Goal: Task Accomplishment & Management: Manage account settings

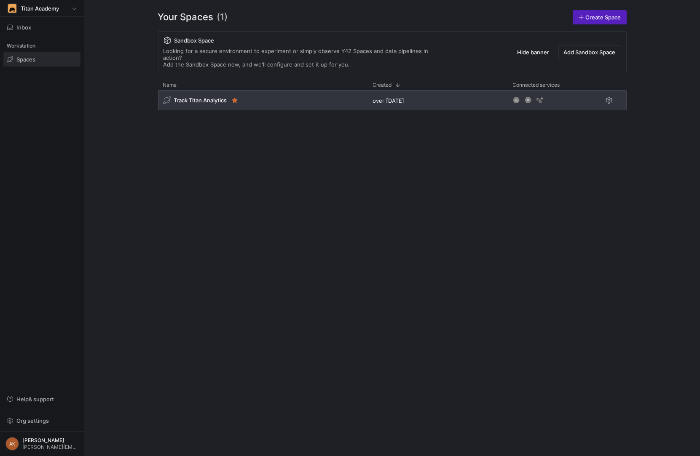
click at [216, 97] on div "Track Titan Analytics" at bounding box center [263, 100] width 210 height 20
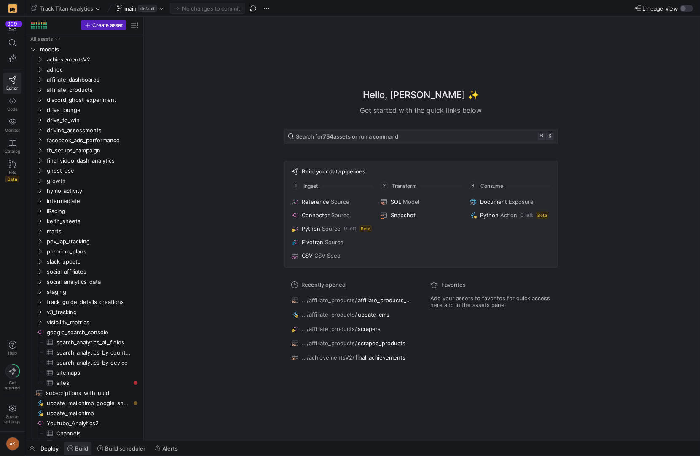
click at [74, 450] on span "Build" at bounding box center [77, 448] width 21 height 7
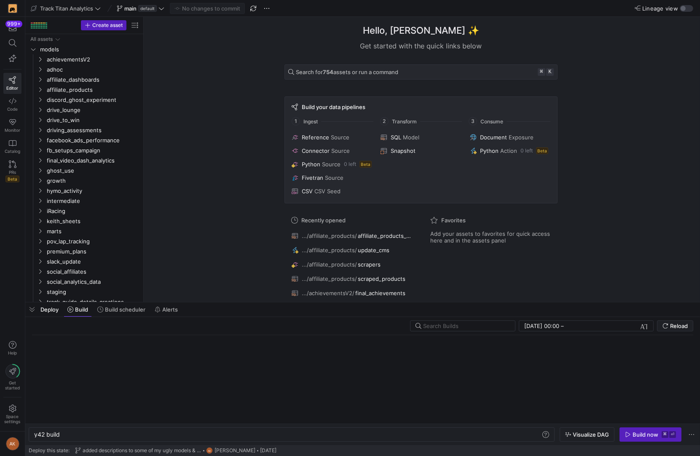
scroll to position [0, 25]
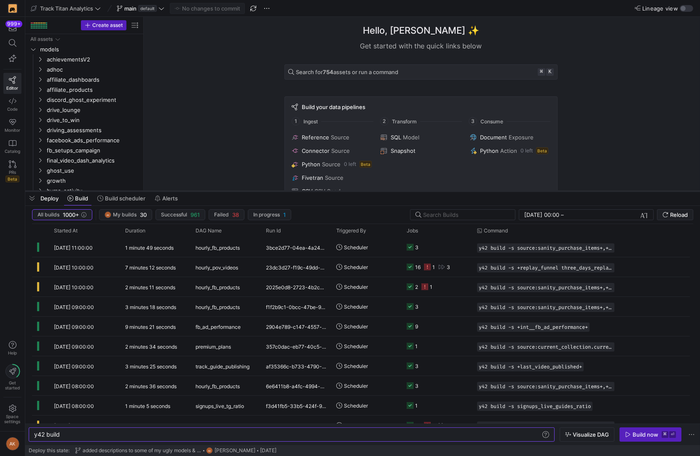
drag, startPoint x: 234, startPoint y: 303, endPoint x: 235, endPoint y: 192, distance: 111.2
click at [235, 192] on div at bounding box center [362, 191] width 674 height 3
click at [232, 268] on span "hourly_pov_videos" at bounding box center [216, 268] width 43 height 20
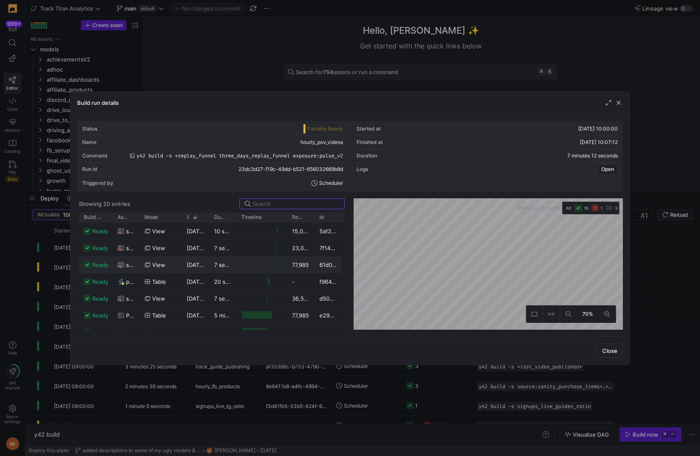
click at [595, 205] on icon "button" at bounding box center [594, 208] width 7 height 7
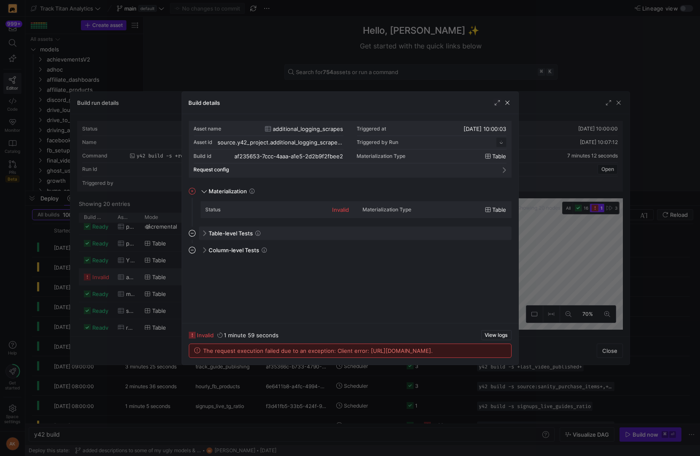
scroll to position [76, 0]
click at [509, 103] on span "button" at bounding box center [507, 103] width 8 height 8
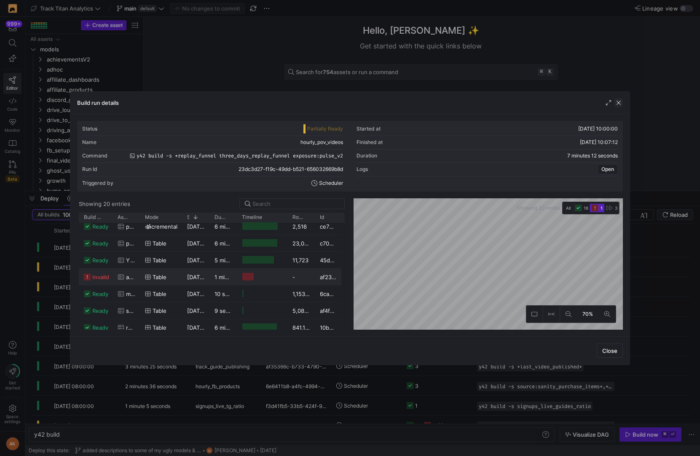
click at [617, 102] on span "button" at bounding box center [618, 103] width 8 height 8
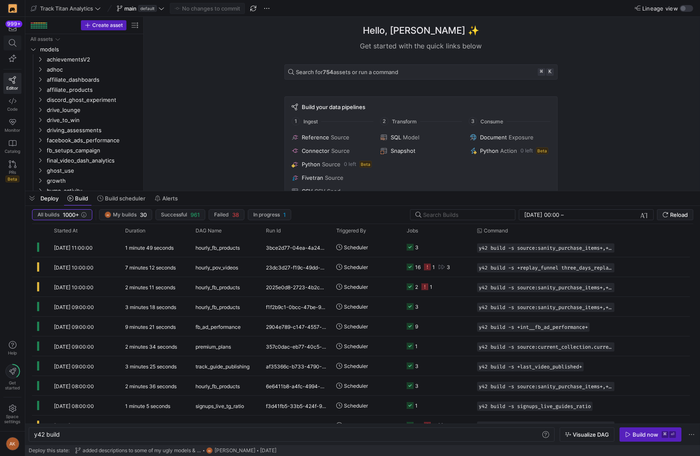
click at [9, 43] on icon at bounding box center [12, 43] width 8 height 8
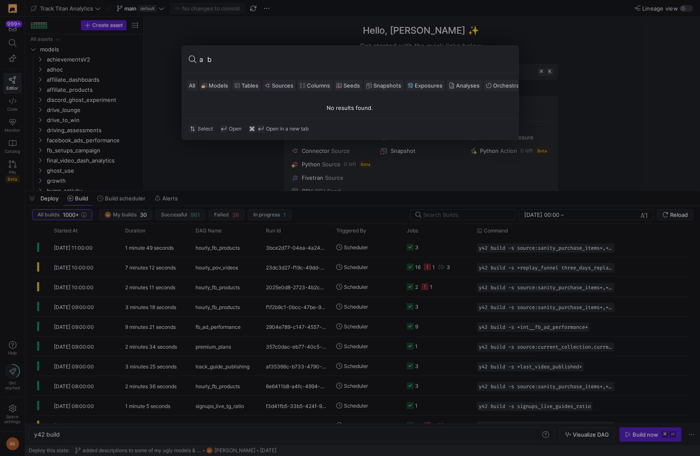
type input "a b"
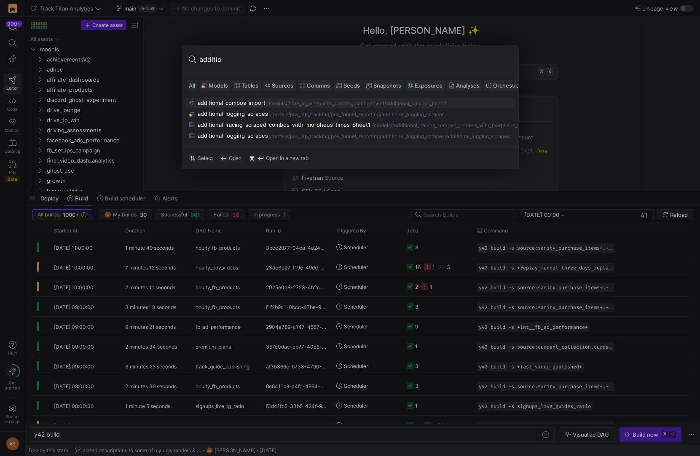
type input "addition"
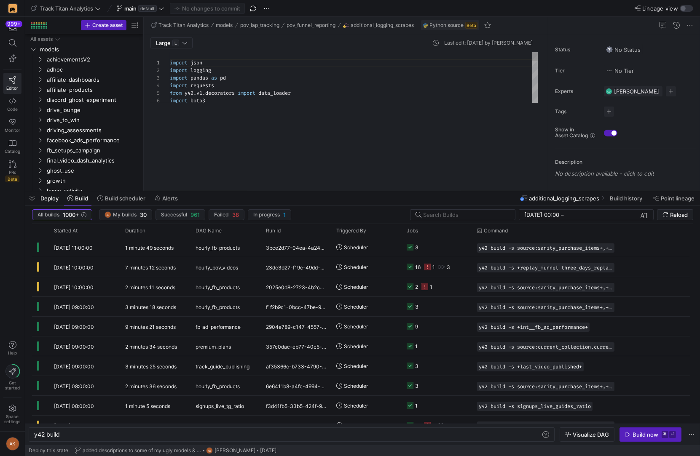
scroll to position [85, 0]
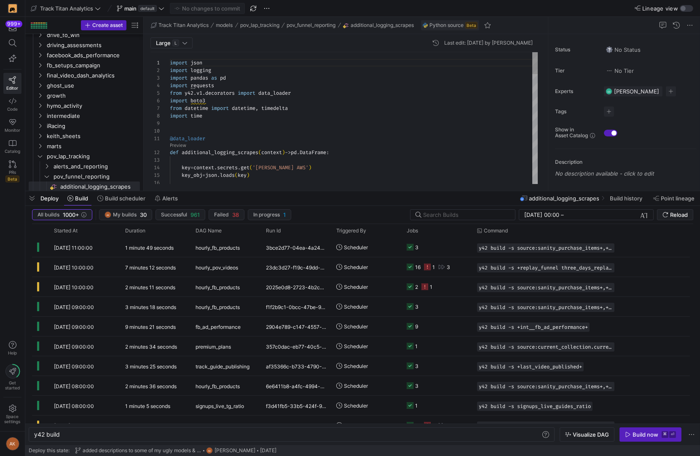
click at [233, 121] on div "import json import logging import pandas as pd import requests from y42 . v1 . …" at bounding box center [354, 449] width 368 height 794
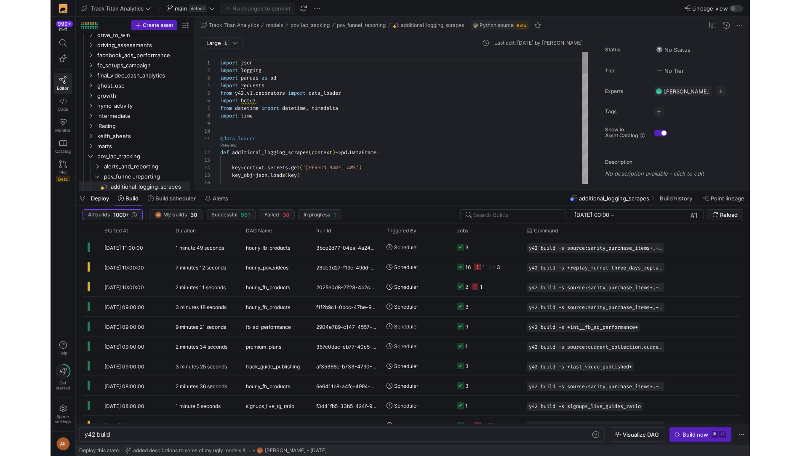
scroll to position [60, 0]
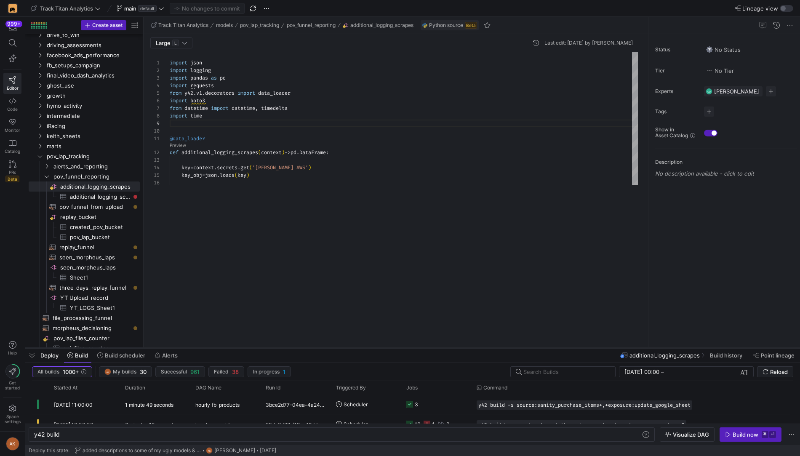
drag, startPoint x: 339, startPoint y: 192, endPoint x: 332, endPoint y: 349, distance: 157.3
click at [332, 349] on div at bounding box center [412, 348] width 775 height 3
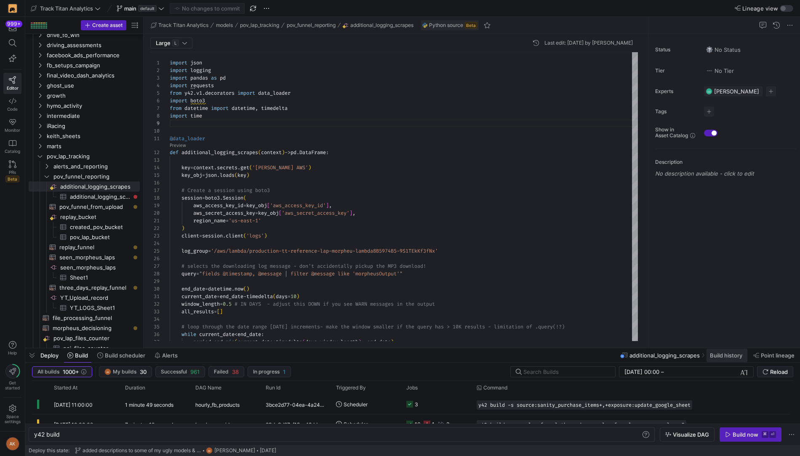
click at [699, 353] on span "Build history" at bounding box center [726, 355] width 32 height 7
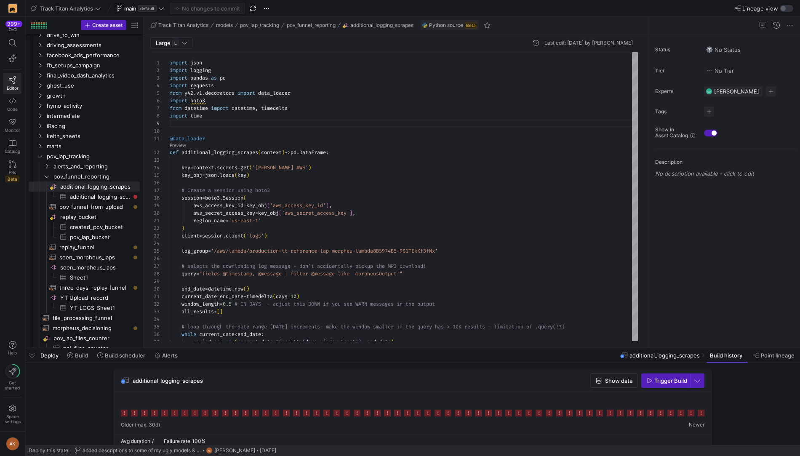
click at [699, 415] on icon at bounding box center [701, 413] width 7 height 7
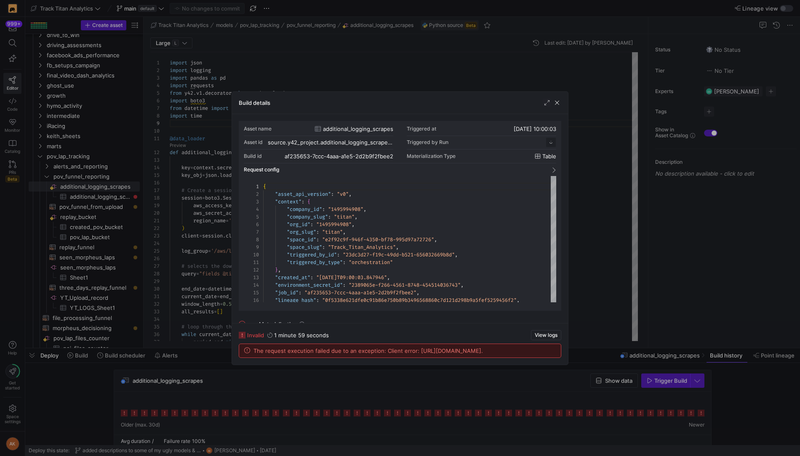
scroll to position [76, 0]
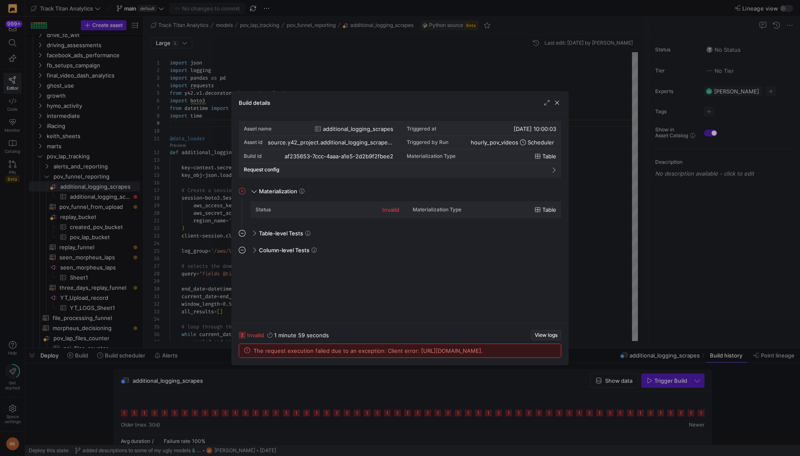
click at [549, 332] on span "button" at bounding box center [546, 335] width 29 height 9
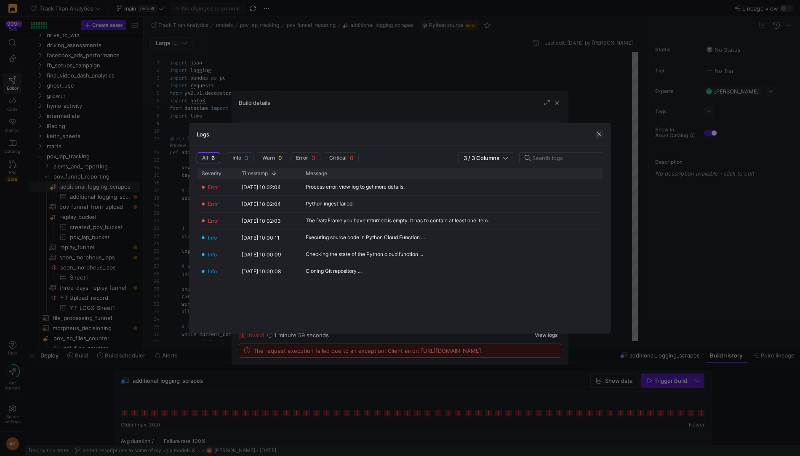
click at [595, 134] on span "button" at bounding box center [599, 134] width 8 height 8
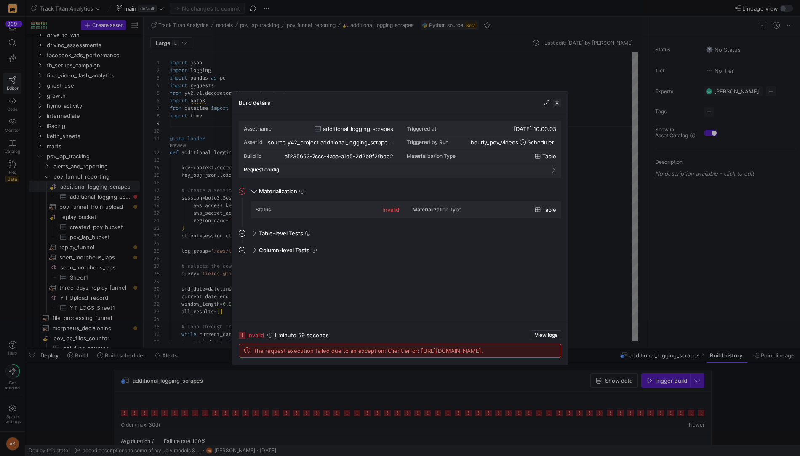
click at [558, 103] on span "button" at bounding box center [557, 103] width 8 height 8
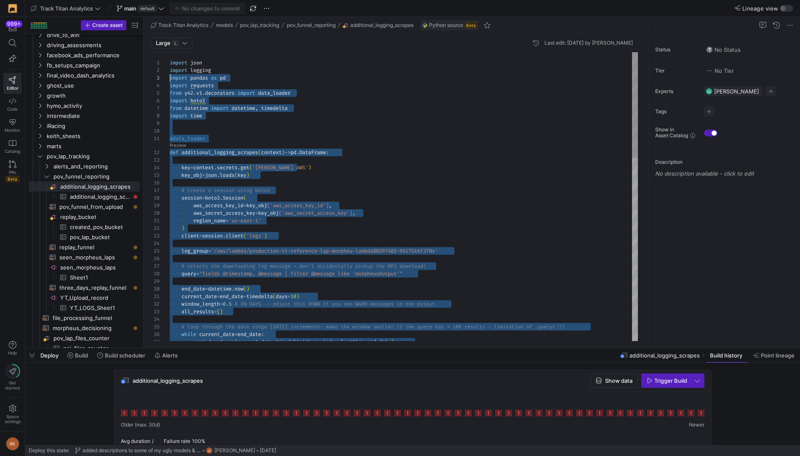
scroll to position [0, 0]
drag, startPoint x: 246, startPoint y: 327, endPoint x: 140, endPoint y: 62, distance: 286.1
type textarea "region_name='us-east-1' ) client = session.client('logs') log_group = '/aws/lam…"
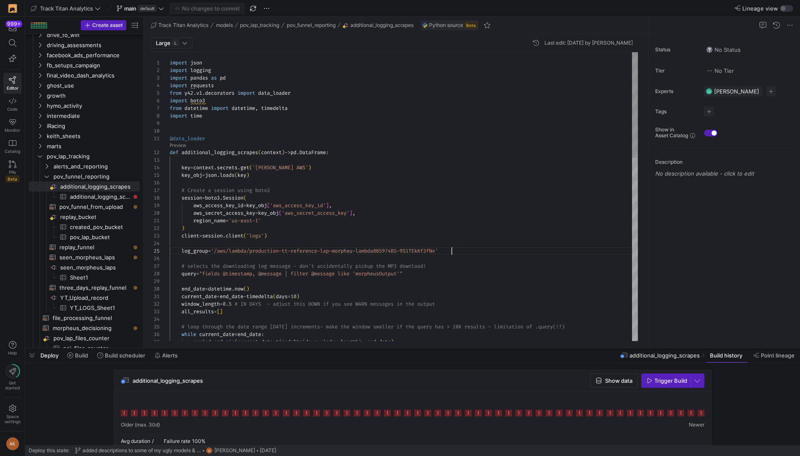
click at [471, 250] on div "# loop through the date range in 1 day increments - make the window smaller if …" at bounding box center [404, 449] width 468 height 794
click at [81, 355] on span "Build" at bounding box center [81, 355] width 13 height 7
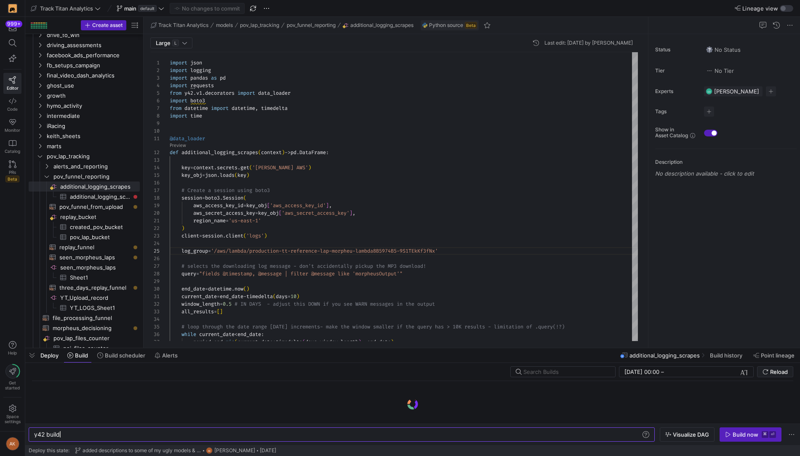
scroll to position [0, 25]
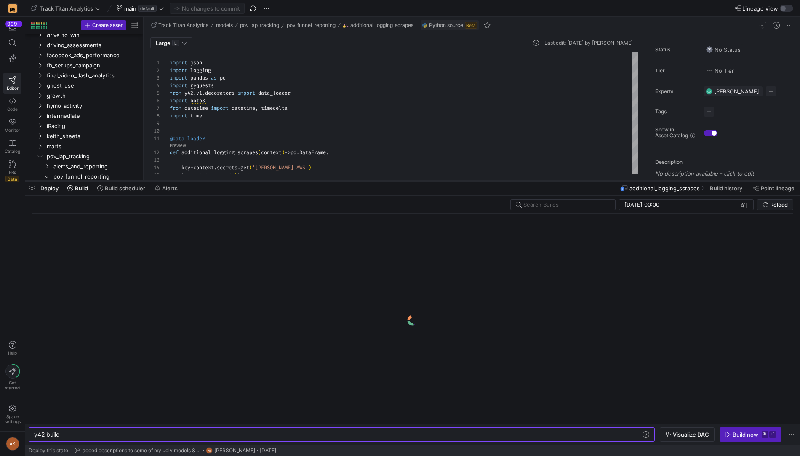
drag, startPoint x: 94, startPoint y: 347, endPoint x: 113, endPoint y: 175, distance: 173.0
click at [113, 179] on div at bounding box center [412, 180] width 775 height 3
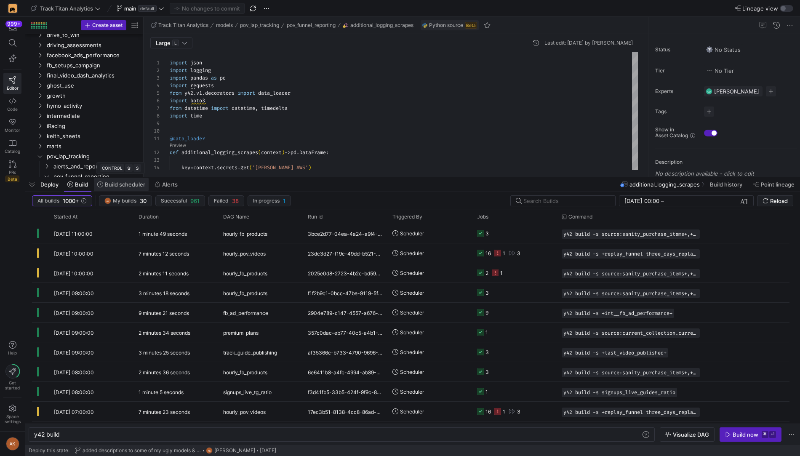
click at [130, 186] on span "Build scheduler" at bounding box center [125, 184] width 40 height 7
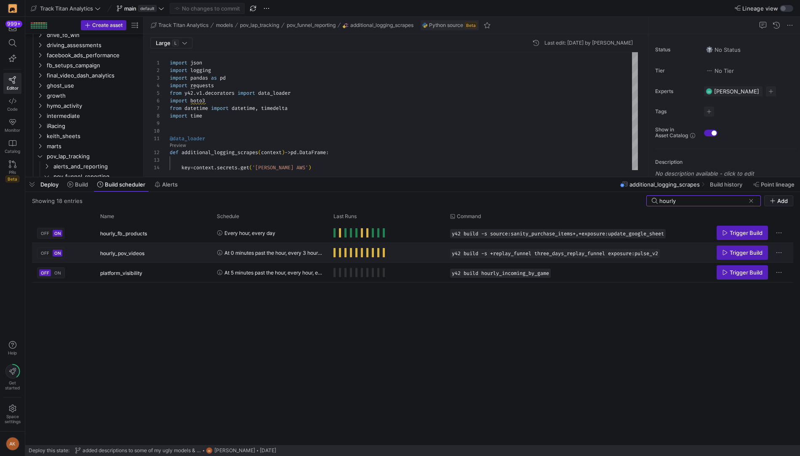
type input "hourly"
click at [56, 253] on span "ON" at bounding box center [57, 253] width 6 height 5
click at [43, 252] on span "OFF" at bounding box center [45, 253] width 8 height 5
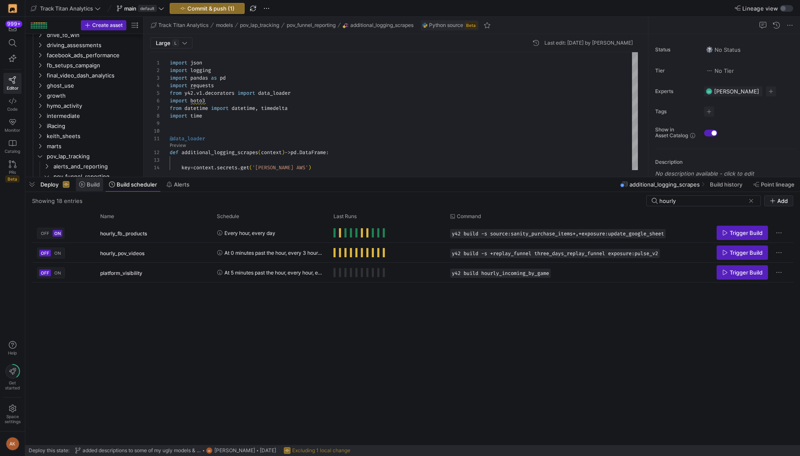
click at [87, 183] on span "Build" at bounding box center [93, 184] width 13 height 7
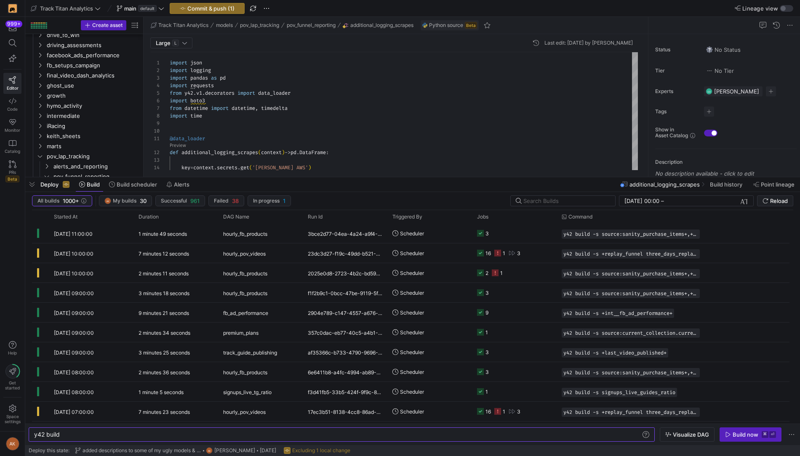
scroll to position [161, 0]
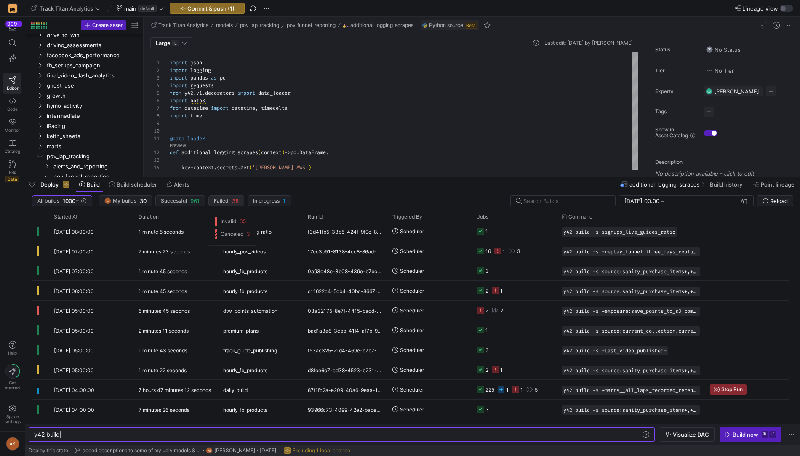
click at [226, 201] on span "Failed" at bounding box center [221, 201] width 15 height 6
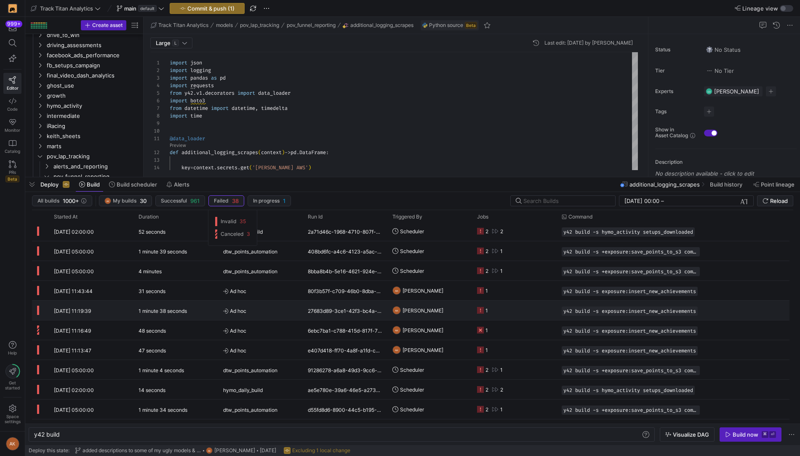
scroll to position [0, 0]
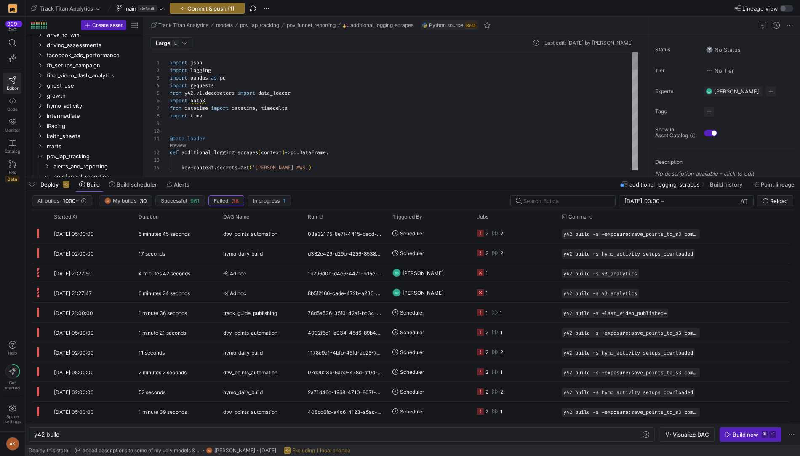
type textarea "import json import logging import pandas as pd import requests from y42.v1.deco…"
click at [233, 91] on div "key = context . secrets . get ( 'Alex AWS' ) import requests from y42 . v1 . de…" at bounding box center [404, 449] width 468 height 794
click at [32, 184] on span "button" at bounding box center [31, 184] width 13 height 14
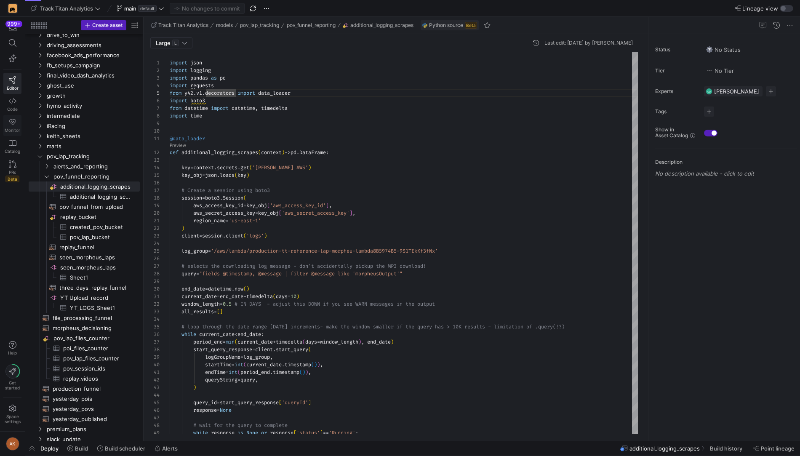
click at [14, 118] on icon at bounding box center [13, 122] width 8 height 8
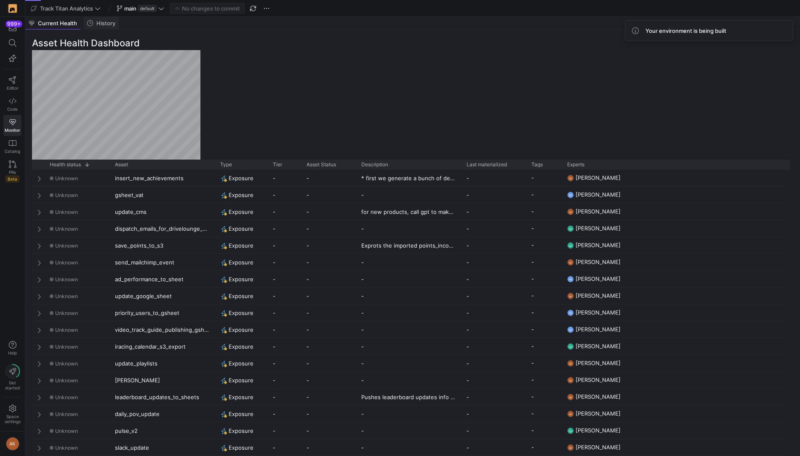
click at [105, 26] on span "History" at bounding box center [105, 23] width 19 height 5
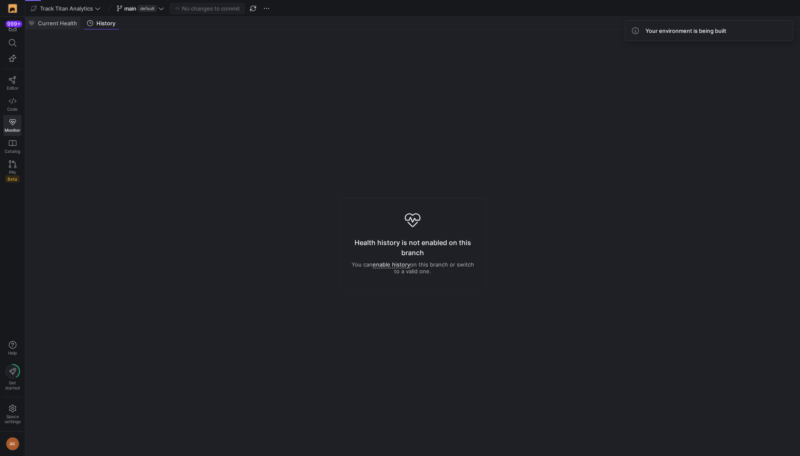
click at [64, 17] on div "Current Health" at bounding box center [52, 23] width 55 height 13
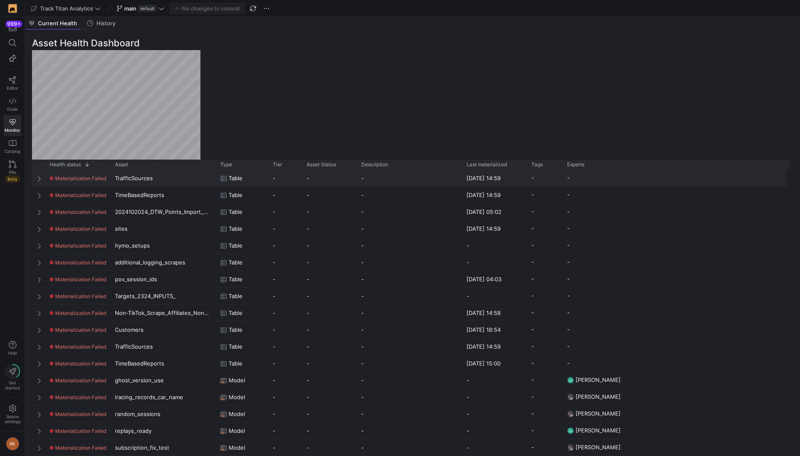
click at [129, 176] on div "TrafficSources" at bounding box center [162, 178] width 105 height 16
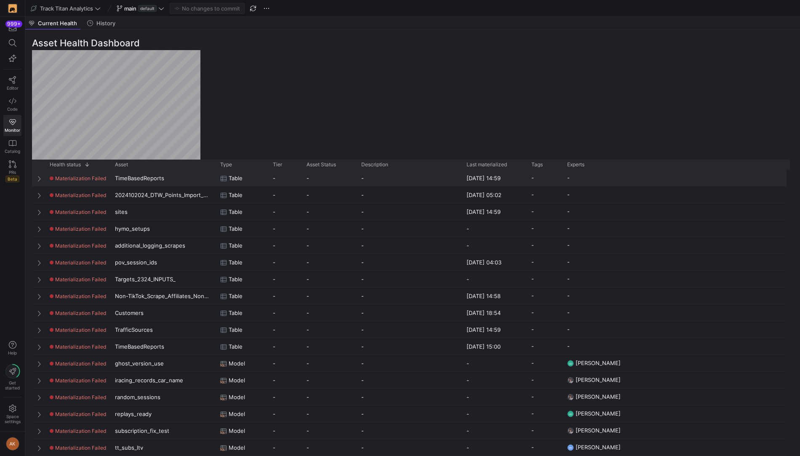
click at [129, 182] on div "TimeBasedReports" at bounding box center [162, 178] width 105 height 16
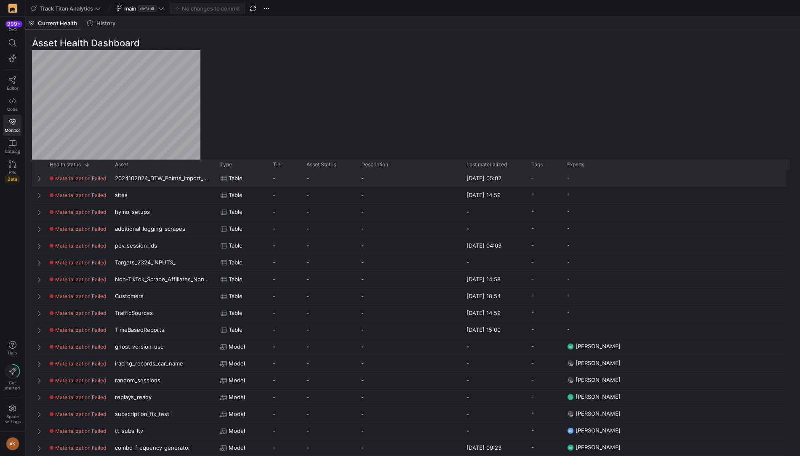
click at [129, 182] on div "2024102024_DTW_Points_Import_MASTER_SHEET" at bounding box center [162, 178] width 105 height 16
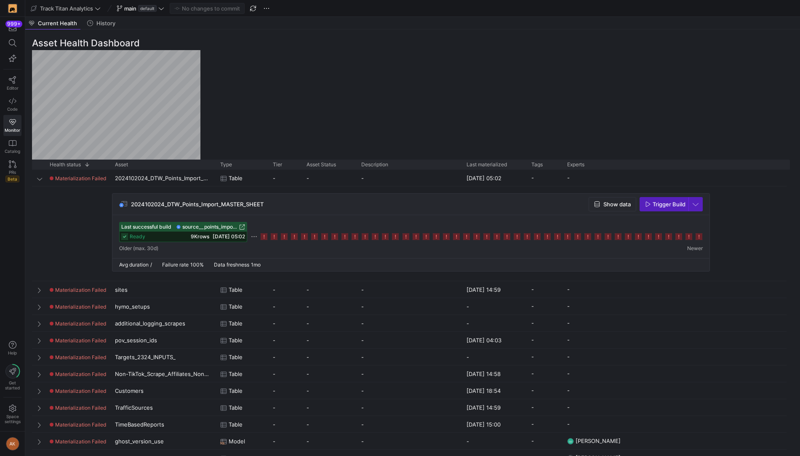
click at [699, 237] on icon at bounding box center [699, 236] width 7 height 7
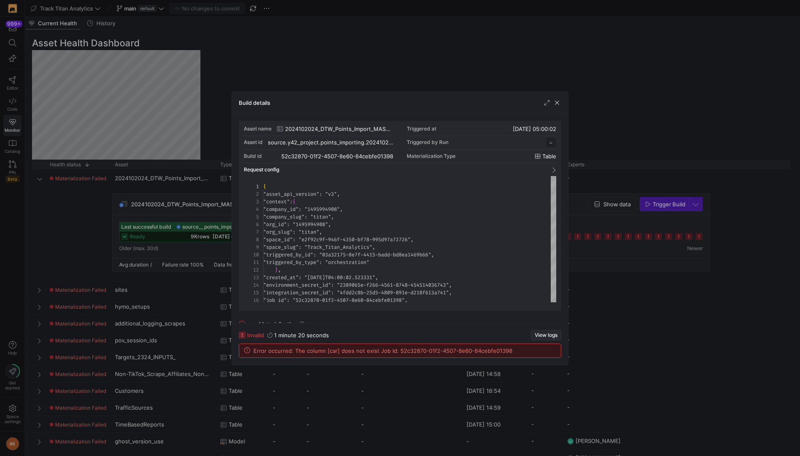
scroll to position [76, 0]
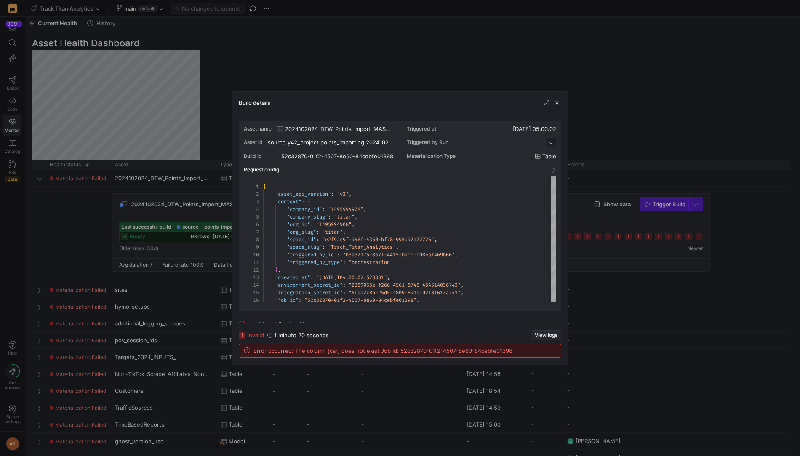
click at [545, 337] on span "View logs" at bounding box center [546, 335] width 23 height 6
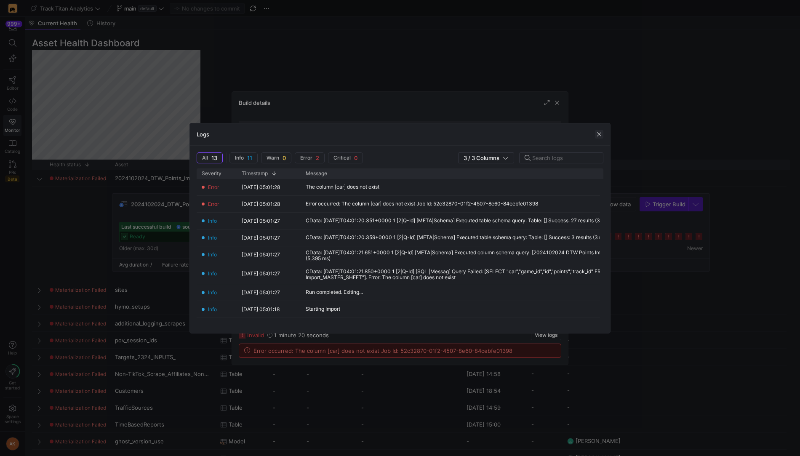
click at [599, 137] on span "button" at bounding box center [599, 134] width 8 height 8
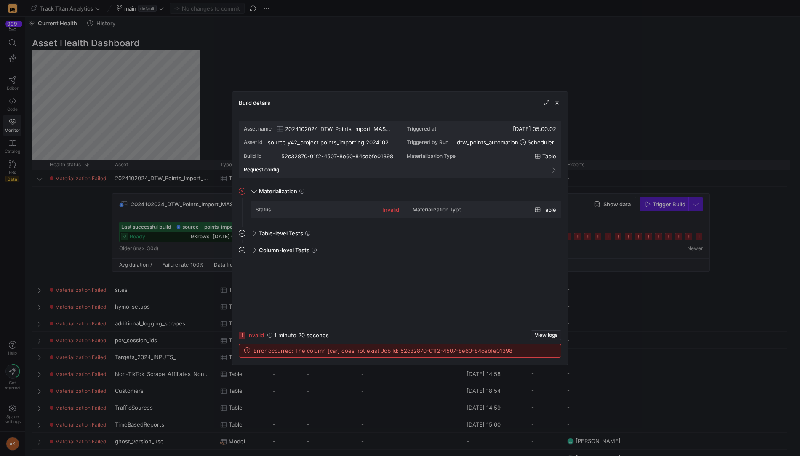
drag, startPoint x: 557, startPoint y: 102, endPoint x: 553, endPoint y: 102, distance: 4.2
click at [555, 102] on span "button" at bounding box center [557, 103] width 8 height 8
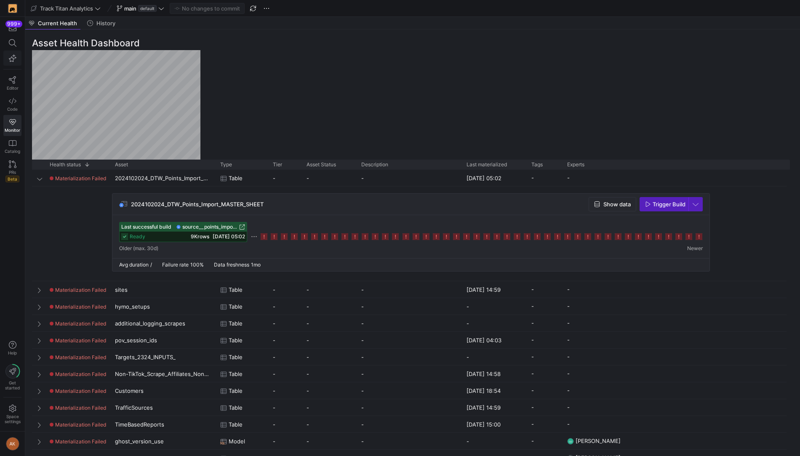
click at [12, 63] on span "button" at bounding box center [12, 58] width 17 height 14
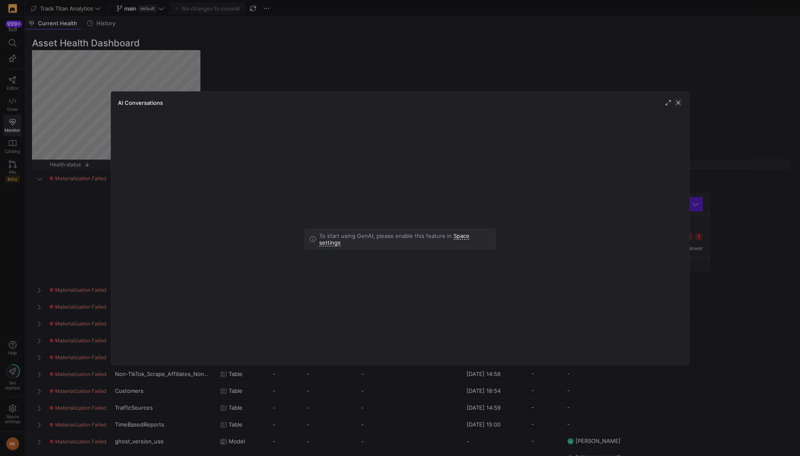
click at [682, 102] on span "button" at bounding box center [678, 103] width 8 height 8
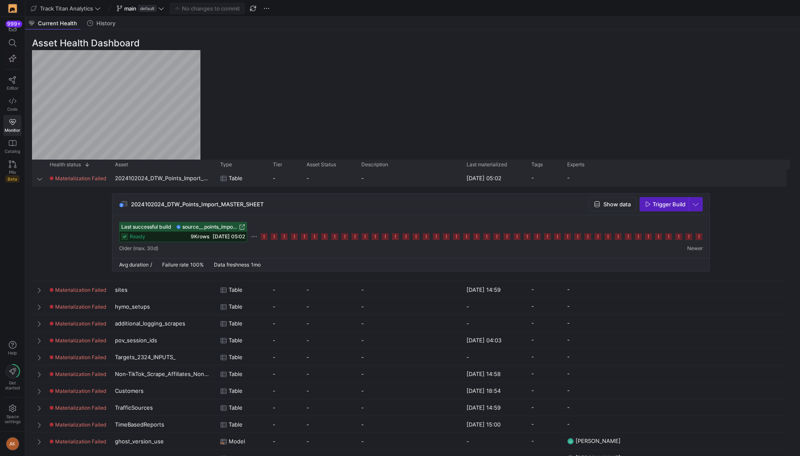
click at [43, 179] on div "Press SPACE to select this row." at bounding box center [38, 178] width 13 height 16
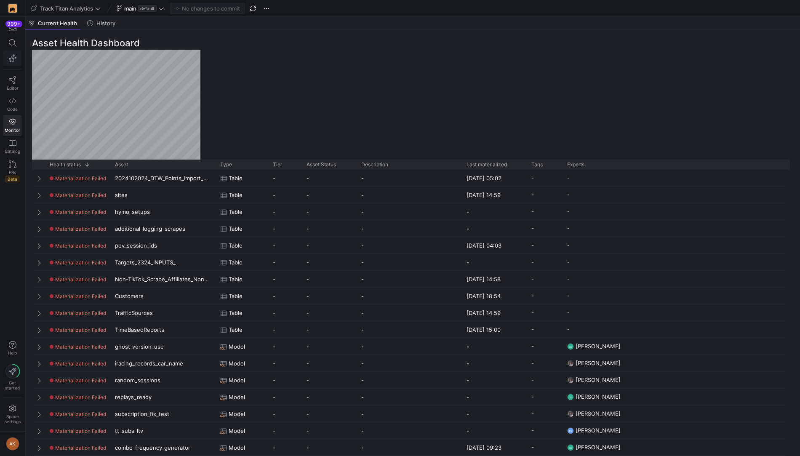
click at [11, 63] on span "button" at bounding box center [12, 58] width 17 height 14
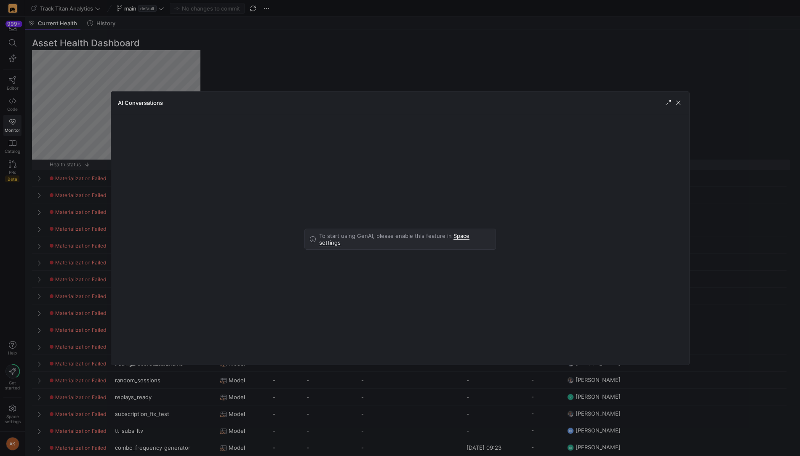
click at [470, 242] on link "Space settings" at bounding box center [394, 240] width 150 height 14
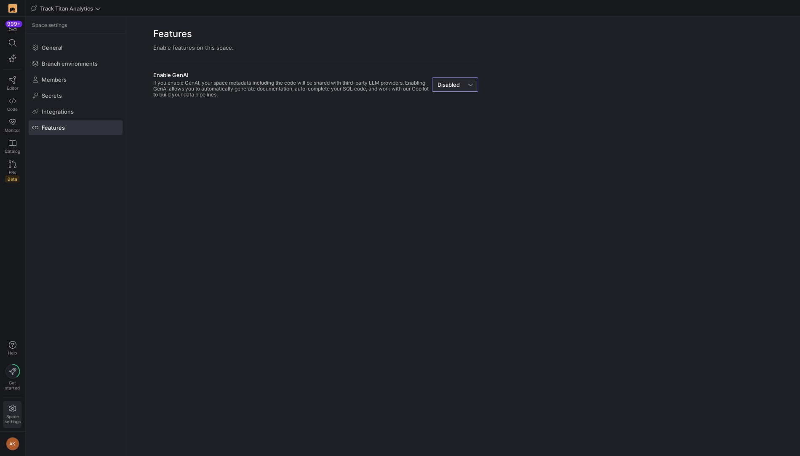
click at [448, 87] on span "Disabled" at bounding box center [449, 84] width 22 height 7
click at [450, 187] on div at bounding box center [400, 228] width 800 height 456
click at [458, 88] on div "Disabled" at bounding box center [455, 84] width 35 height 13
click at [458, 94] on mat-option "Enabled" at bounding box center [455, 99] width 45 height 13
click at [94, 107] on span at bounding box center [75, 111] width 93 height 13
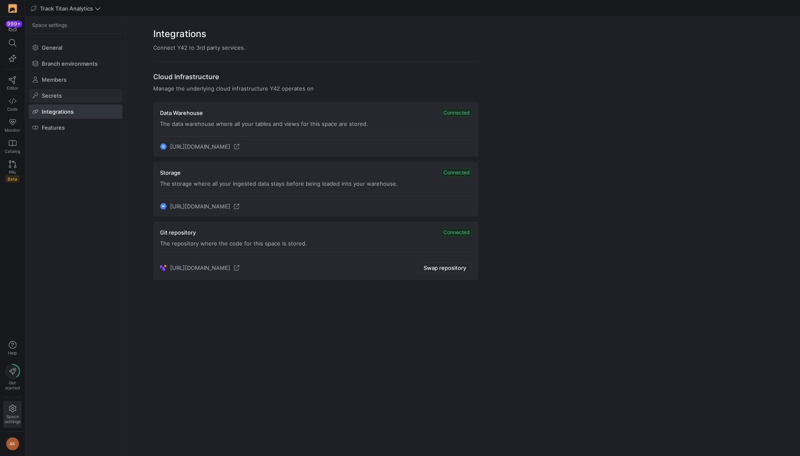
click at [91, 98] on span at bounding box center [75, 95] width 93 height 13
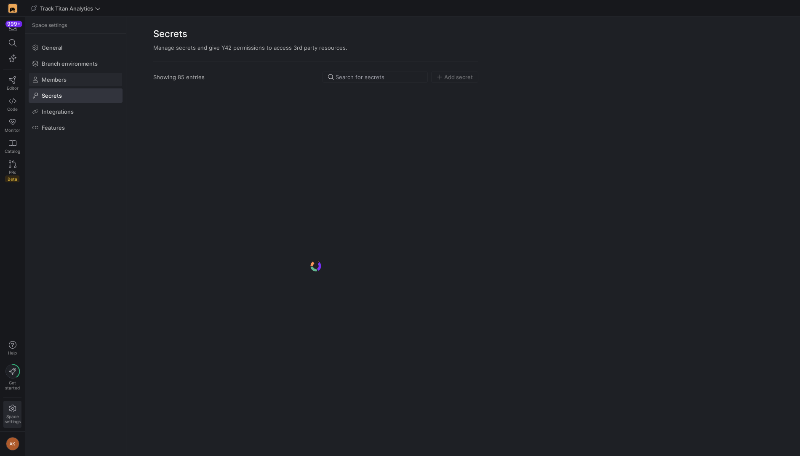
click at [89, 80] on span at bounding box center [75, 79] width 93 height 13
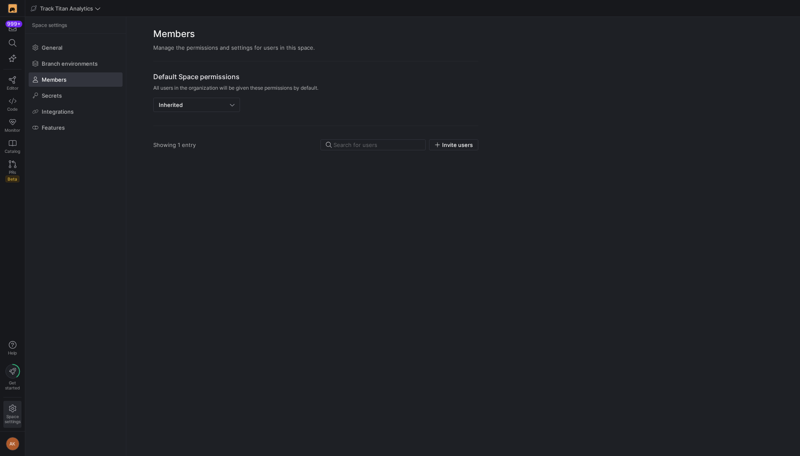
click at [87, 56] on div "General Branch environments Members Secrets Integrations Features" at bounding box center [75, 88] width 101 height 108
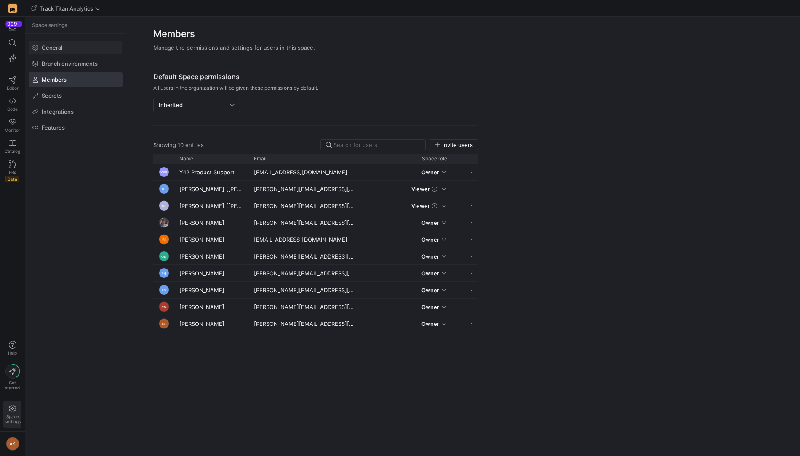
click at [83, 46] on span at bounding box center [75, 47] width 93 height 13
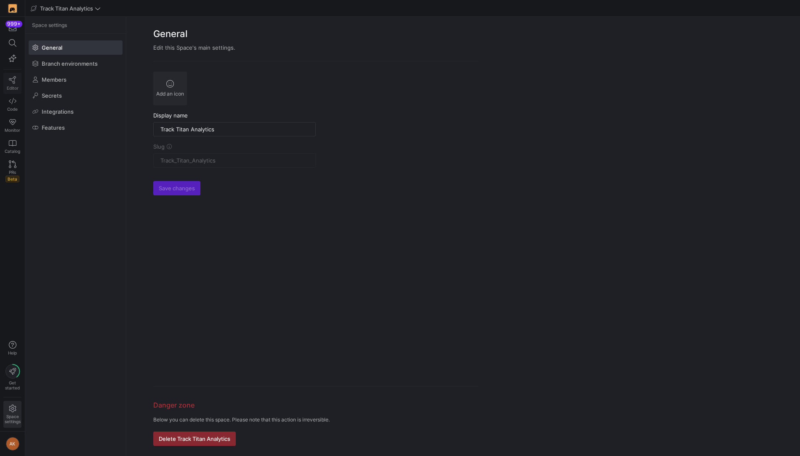
click at [11, 86] on span "Editor" at bounding box center [13, 88] width 12 height 5
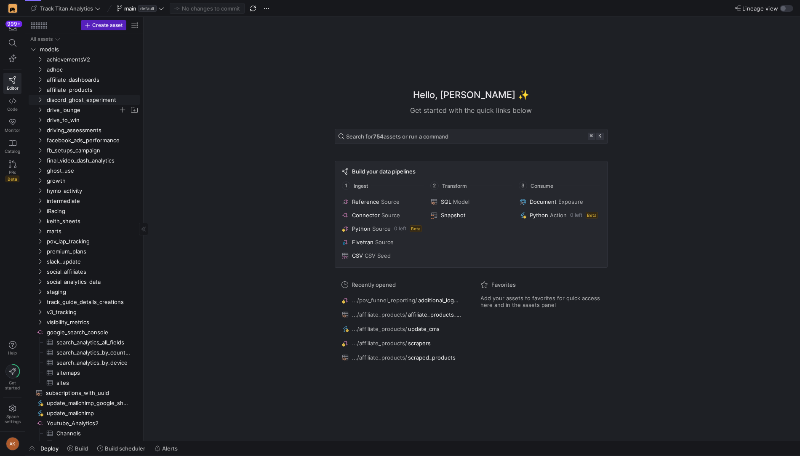
click at [54, 110] on span "drive_lounge" at bounding box center [83, 110] width 72 height 10
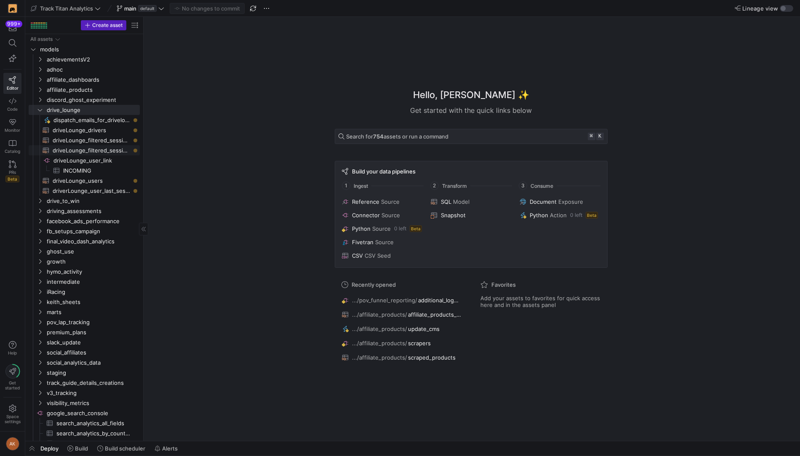
click at [77, 150] on span "driveLounge_filtered_sessions_and_laps​​​​​​​​​​" at bounding box center [92, 151] width 78 height 10
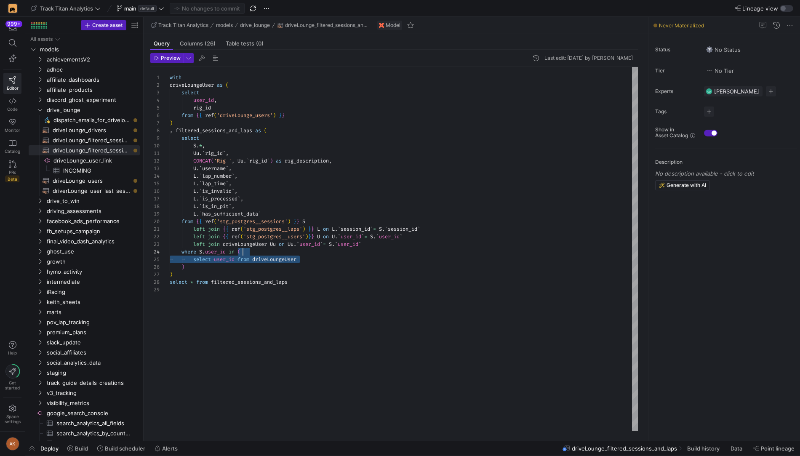
scroll to position [22, 72]
drag, startPoint x: 325, startPoint y: 259, endPoint x: 306, endPoint y: 252, distance: 20.5
click at [306, 252] on div "with driveLoungeUser as ( select user_id , rig_id from { { ref ( 'driveLounge_u…" at bounding box center [404, 249] width 468 height 364
click at [385, 201] on div "with driveLoungeUser as ( select user_id , rig_id from { { ref ( 'driveLounge_u…" at bounding box center [404, 249] width 468 height 364
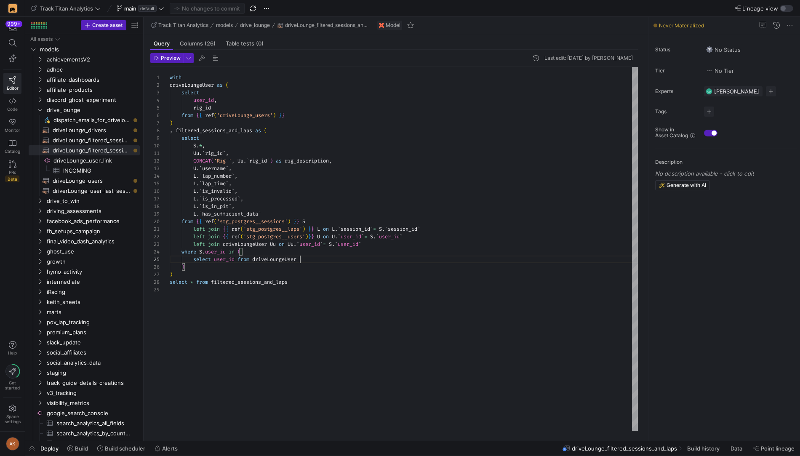
scroll to position [45, 76]
type textarea "Uu.`rig_id`, CONCAT('Rig ', Uu.`rig_id`) as rig_description, U.`username`, L.`l…"
click at [12, 63] on span "button" at bounding box center [12, 58] width 17 height 14
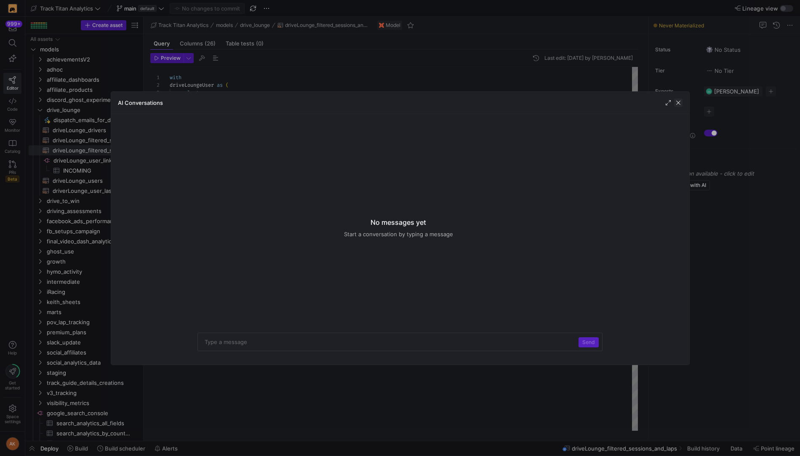
click at [678, 106] on span "button" at bounding box center [678, 103] width 8 height 8
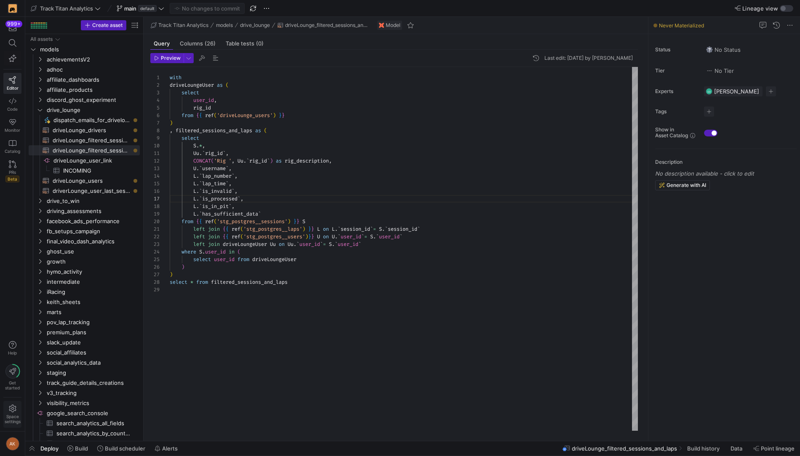
click at [15, 410] on icon at bounding box center [12, 409] width 7 height 8
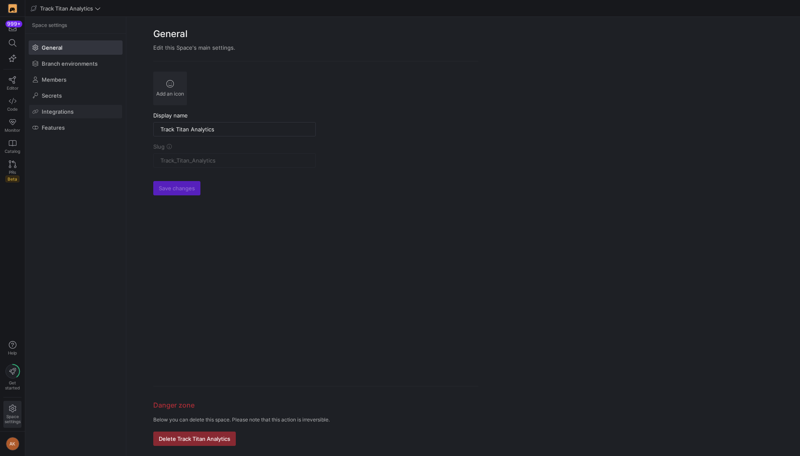
click at [79, 112] on span at bounding box center [75, 111] width 93 height 13
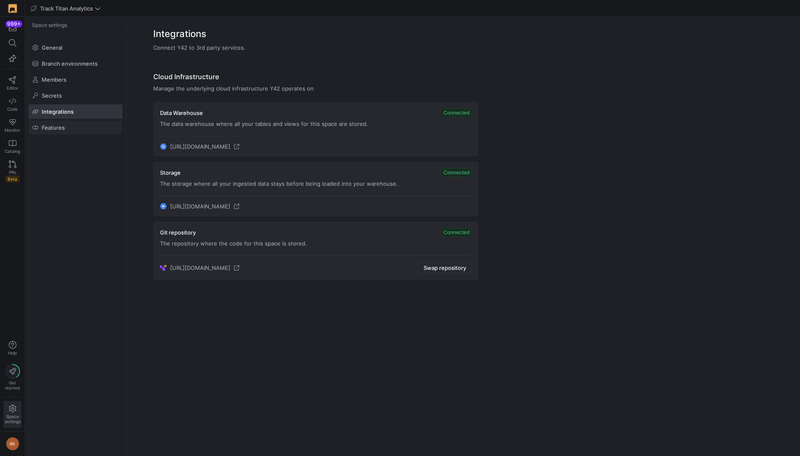
click at [76, 131] on span at bounding box center [75, 127] width 93 height 13
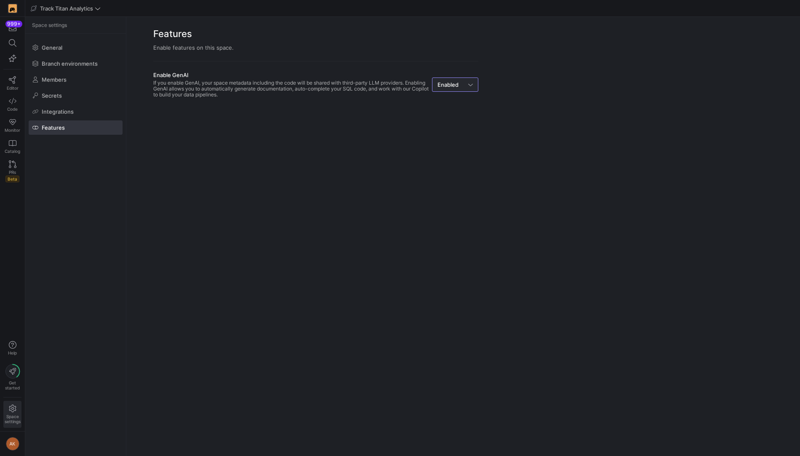
click at [461, 83] on div "Enabled" at bounding box center [453, 84] width 31 height 7
click at [446, 108] on mat-option "Disabled" at bounding box center [455, 113] width 45 height 13
click at [12, 129] on span "Monitor" at bounding box center [13, 130] width 16 height 5
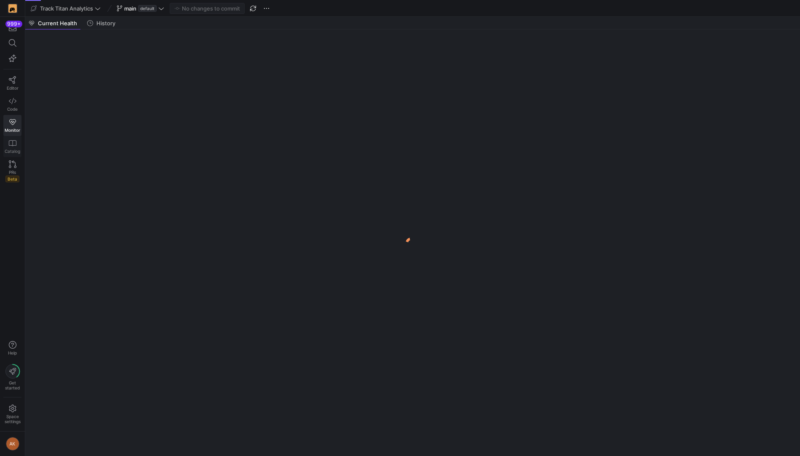
click at [13, 141] on icon at bounding box center [13, 143] width 8 height 8
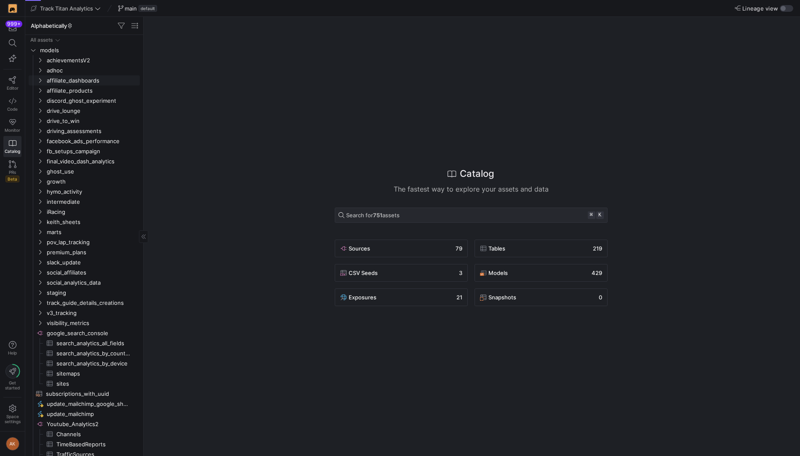
click at [80, 80] on span "affiliate_dashboards" at bounding box center [93, 81] width 92 height 10
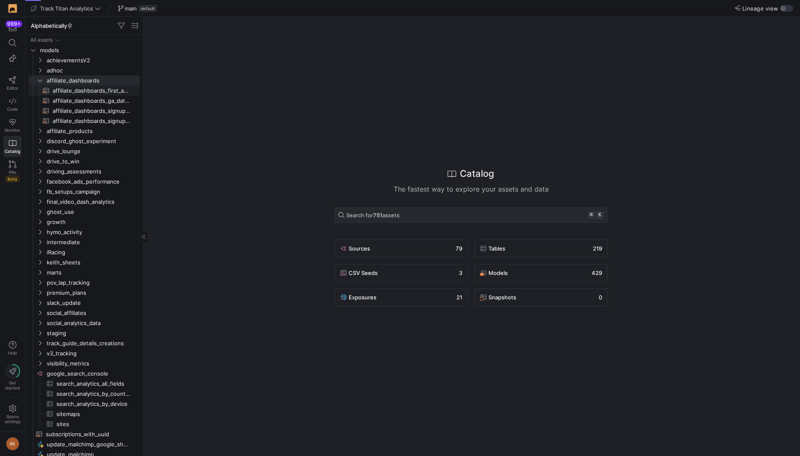
click at [84, 89] on span "affiliate_dashboards_first_affiliate_payment_date​​​​​​​​​​" at bounding box center [92, 91] width 78 height 10
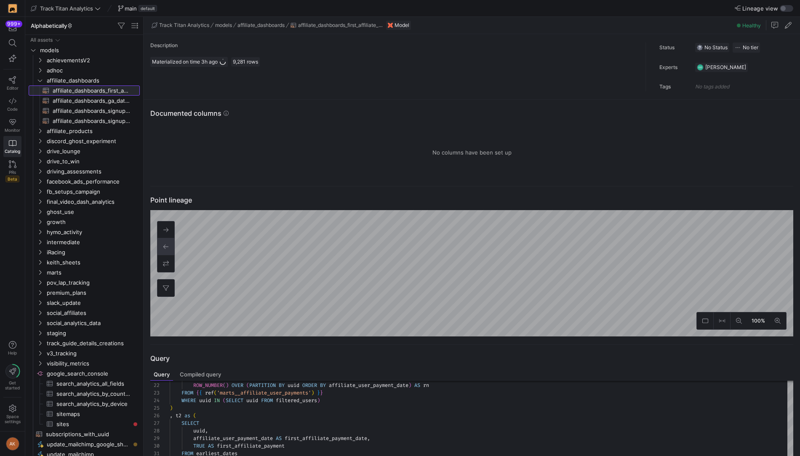
scroll to position [161, 0]
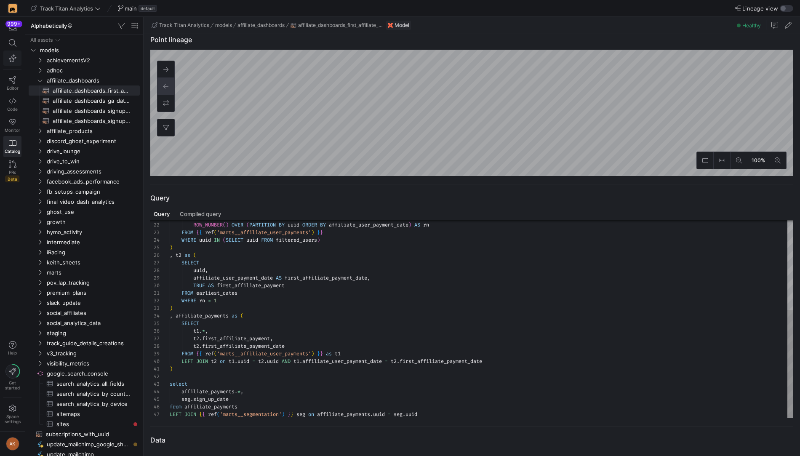
click at [16, 380] on div "Get started" at bounding box center [12, 377] width 15 height 26
click at [15, 378] on icon at bounding box center [12, 371] width 14 height 14
click at [16, 373] on icon at bounding box center [12, 371] width 7 height 7
click at [15, 346] on icon "button" at bounding box center [13, 345] width 8 height 8
click at [22, 190] on div "999+ Editor Code Monitor Catalog PRs Beta Help Get started Space settings AK" at bounding box center [12, 228] width 25 height 456
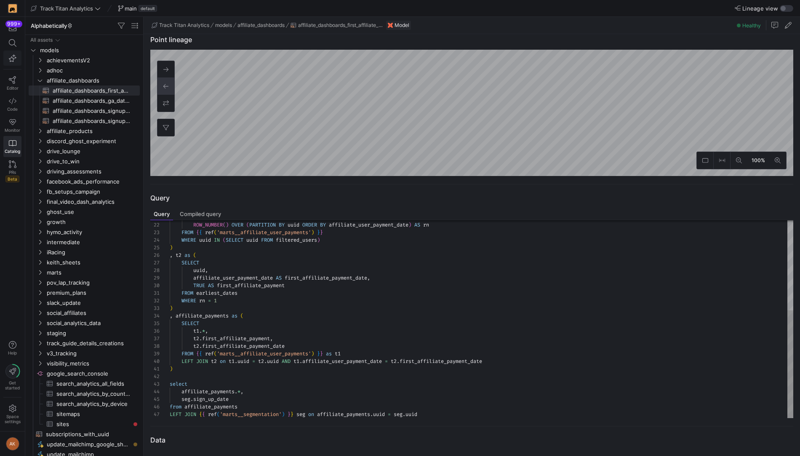
click at [67, 53] on span "models" at bounding box center [89, 50] width 99 height 10
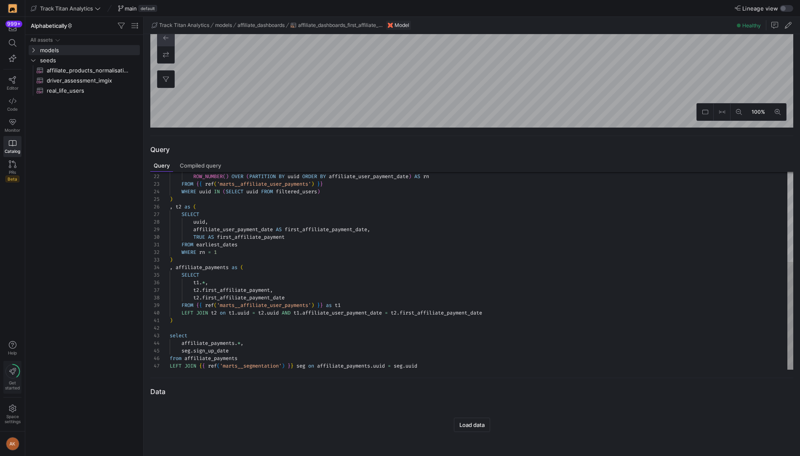
click at [13, 373] on icon at bounding box center [12, 371] width 7 height 7
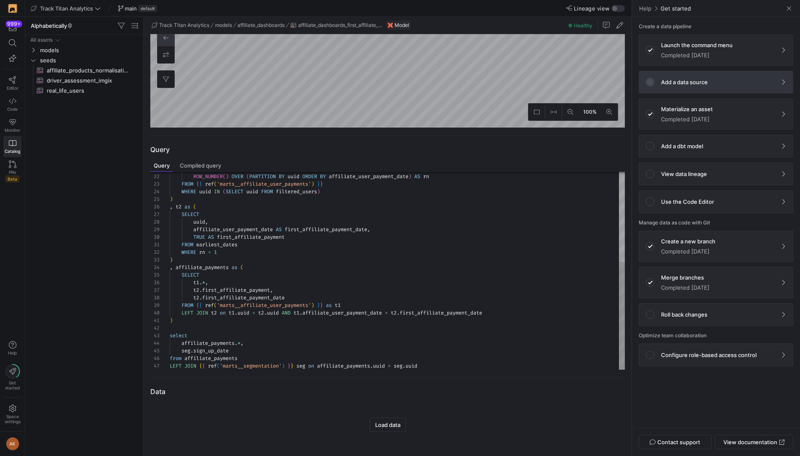
click at [651, 83] on input "radio" at bounding box center [649, 81] width 7 height 7
radio input "true"
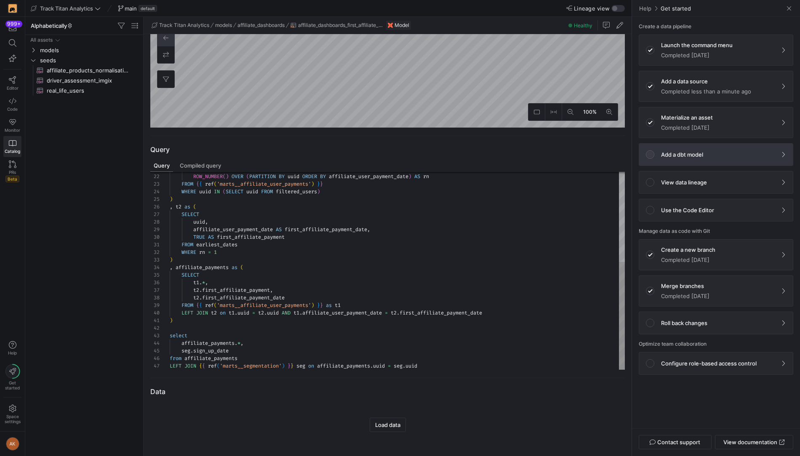
click at [651, 156] on div at bounding box center [650, 154] width 8 height 8
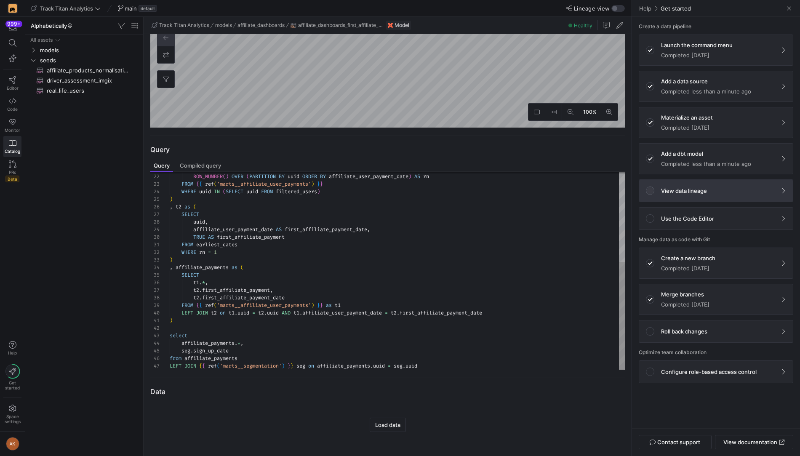
click at [653, 191] on div at bounding box center [650, 191] width 8 height 8
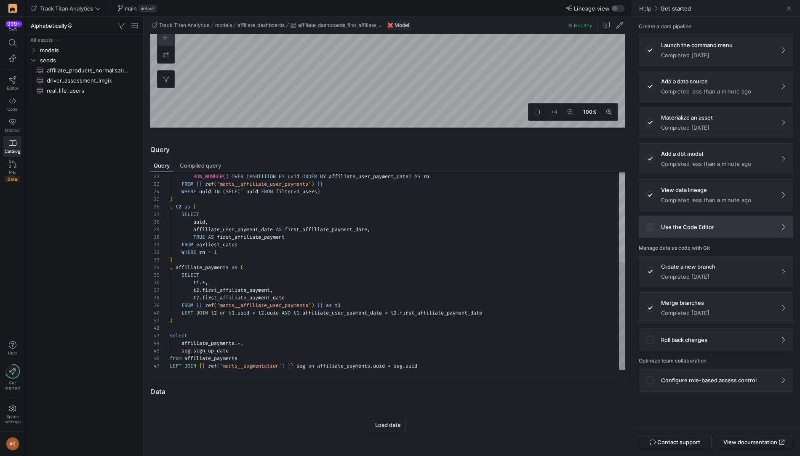
click at [652, 230] on div at bounding box center [650, 227] width 20 height 20
radio input "true"
click at [653, 337] on div at bounding box center [650, 340] width 8 height 8
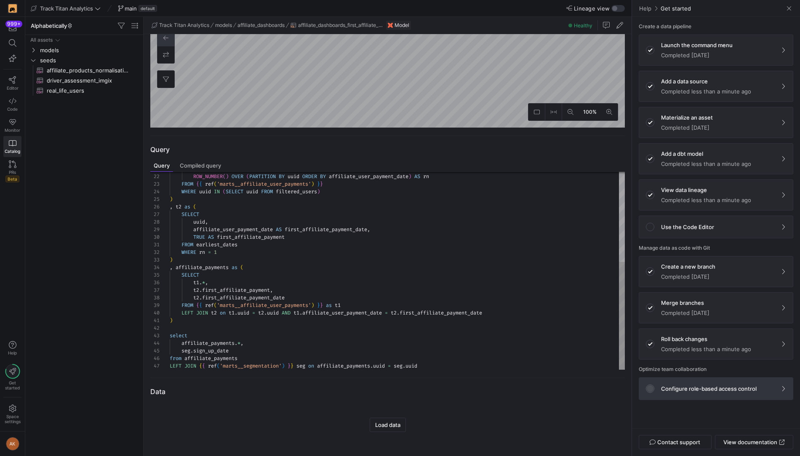
click at [648, 386] on input "radio" at bounding box center [649, 388] width 7 height 7
radio input "true"
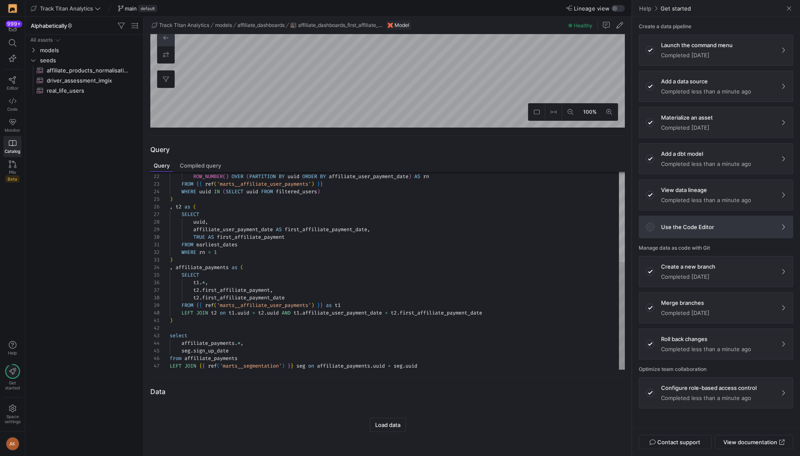
click at [653, 227] on div at bounding box center [650, 227] width 8 height 8
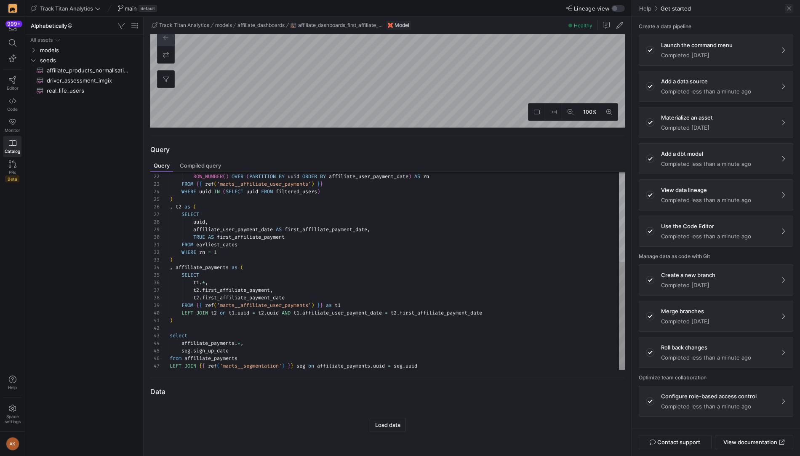
click at [699, 10] on span at bounding box center [789, 8] width 8 height 8
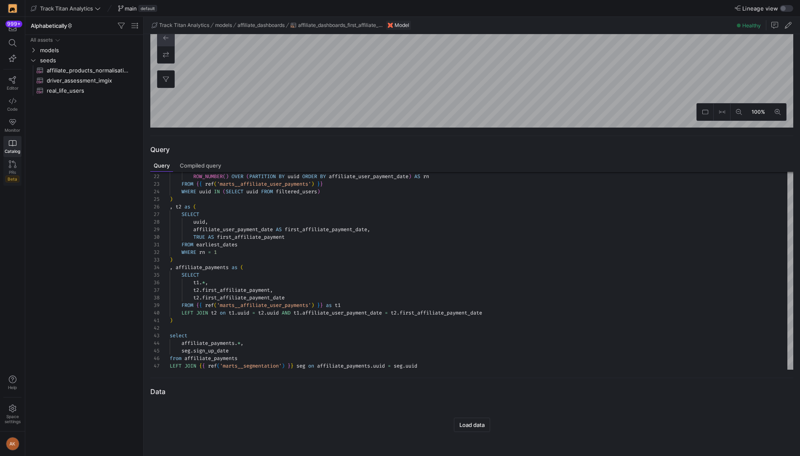
click at [16, 170] on div "PRs Beta" at bounding box center [12, 176] width 14 height 13
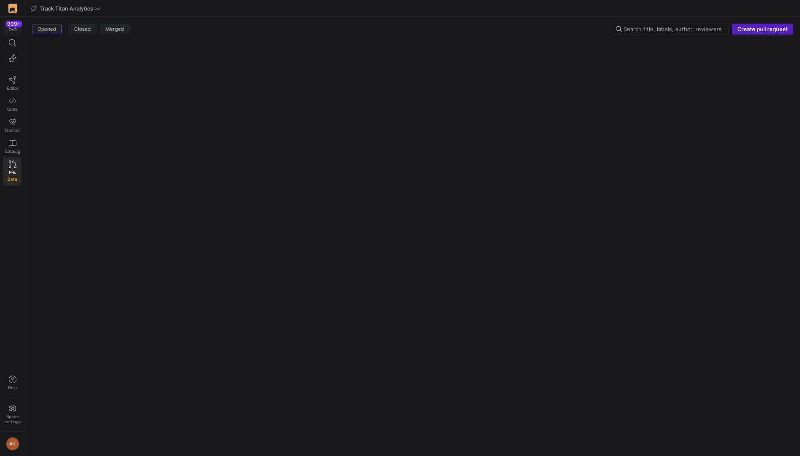
click at [12, 25] on div "999+" at bounding box center [13, 24] width 17 height 7
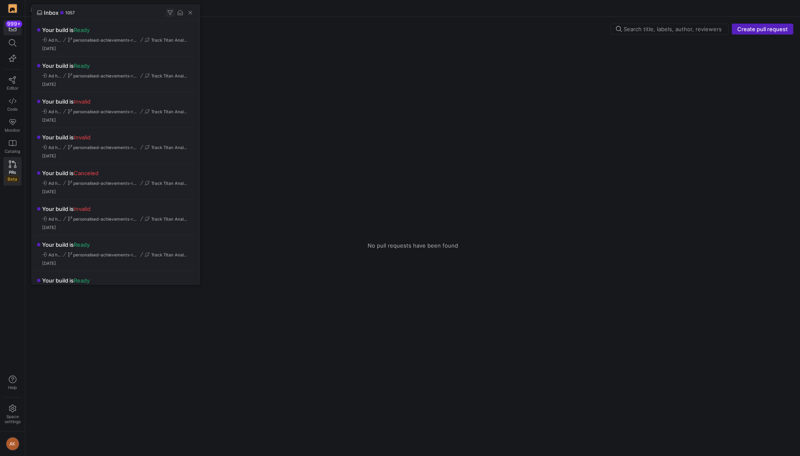
click at [170, 13] on span "button" at bounding box center [170, 12] width 8 height 8
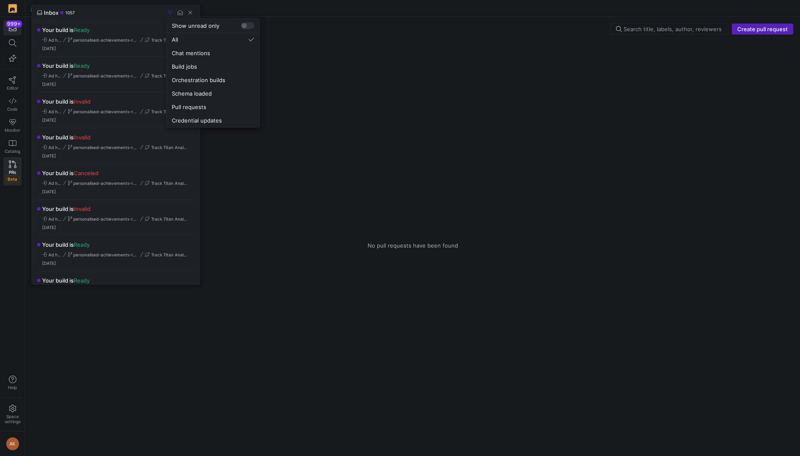
click at [149, 18] on div at bounding box center [400, 228] width 800 height 456
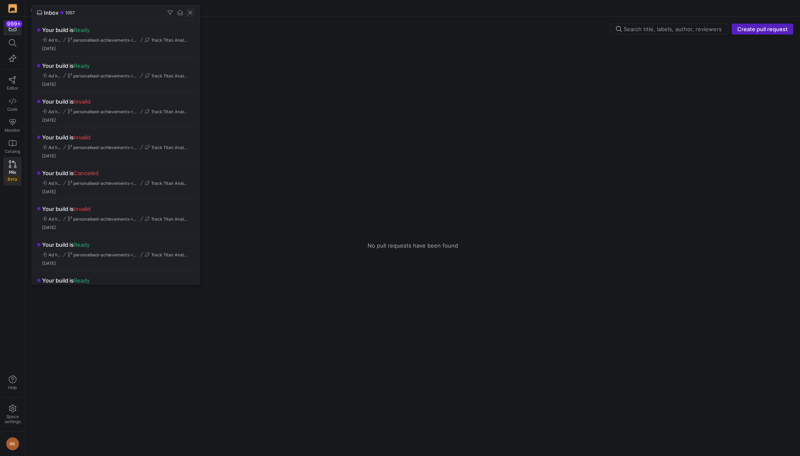
click at [192, 10] on span "button" at bounding box center [190, 12] width 8 height 8
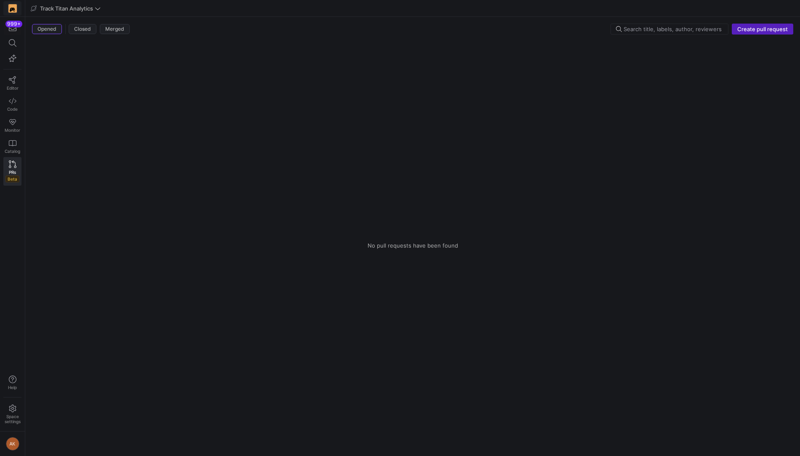
click at [11, 6] on img at bounding box center [12, 8] width 8 height 8
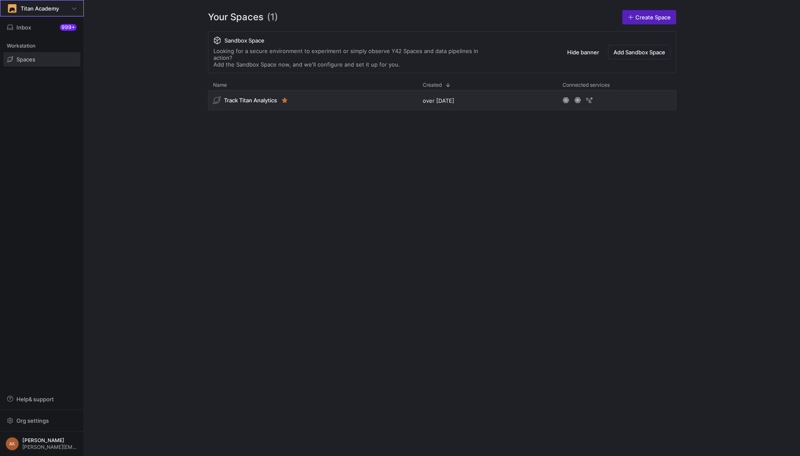
click at [13, 4] on img at bounding box center [12, 8] width 8 height 8
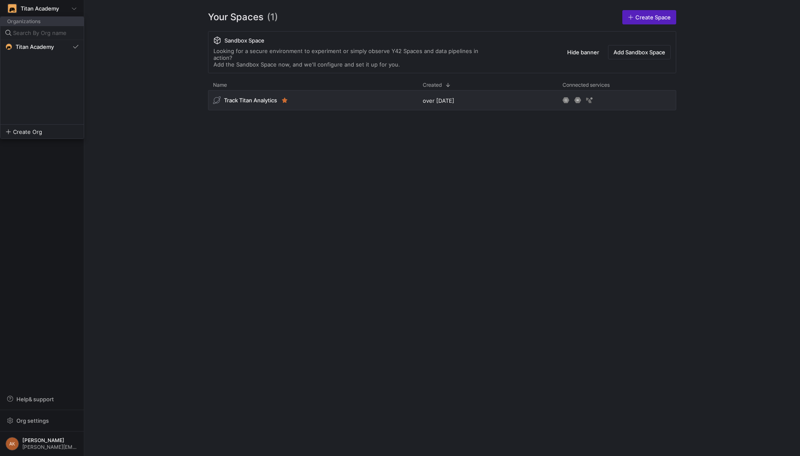
click at [243, 89] on div at bounding box center [400, 228] width 800 height 456
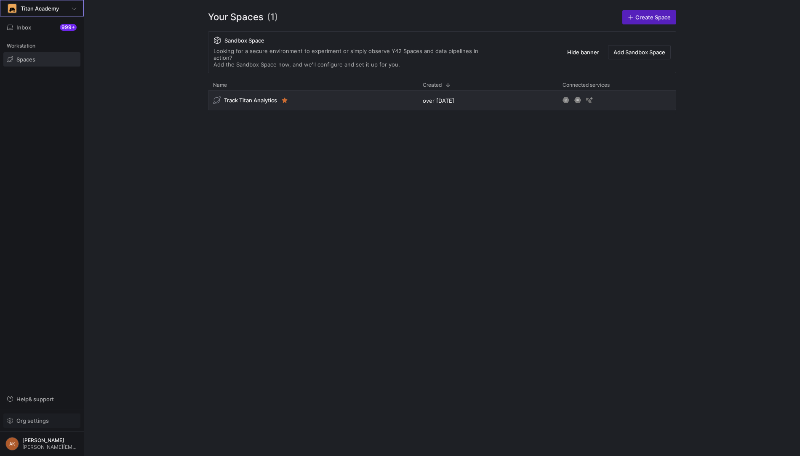
click at [57, 422] on span "Org settings" at bounding box center [42, 420] width 70 height 7
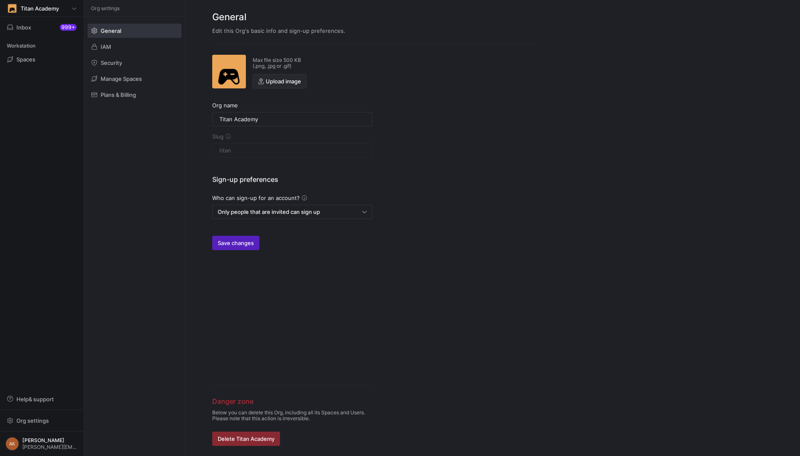
click at [270, 76] on span "button" at bounding box center [279, 81] width 53 height 13
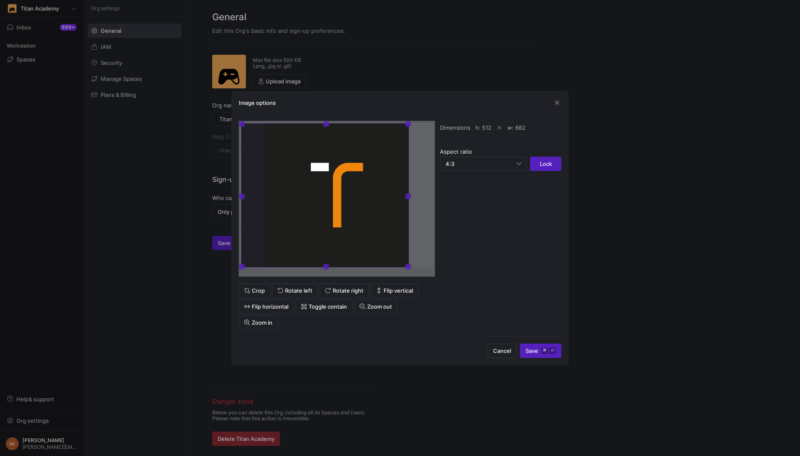
drag, startPoint x: 434, startPoint y: 265, endPoint x: 409, endPoint y: 268, distance: 24.6
click at [409, 268] on span at bounding box center [408, 266] width 5 height 5
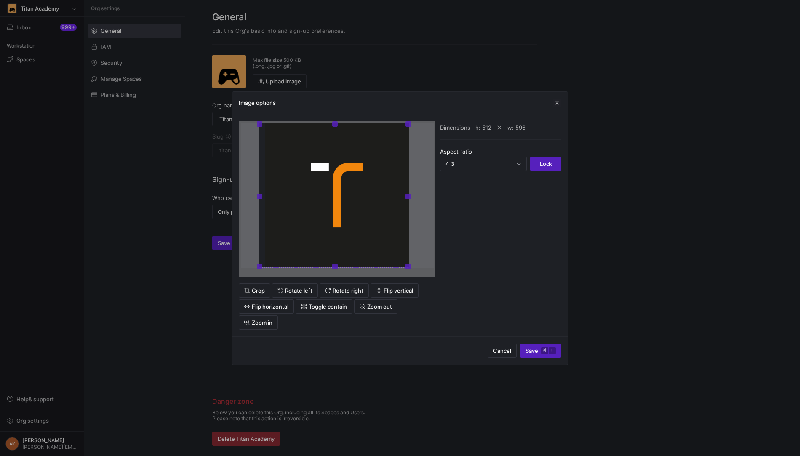
drag, startPoint x: 239, startPoint y: 265, endPoint x: 257, endPoint y: 265, distance: 17.7
click at [257, 265] on span at bounding box center [259, 266] width 5 height 5
click at [509, 165] on div "4:3" at bounding box center [481, 164] width 71 height 7
click at [485, 182] on mat-option "1:1" at bounding box center [484, 177] width 86 height 13
click at [379, 216] on div at bounding box center [337, 195] width 145 height 145
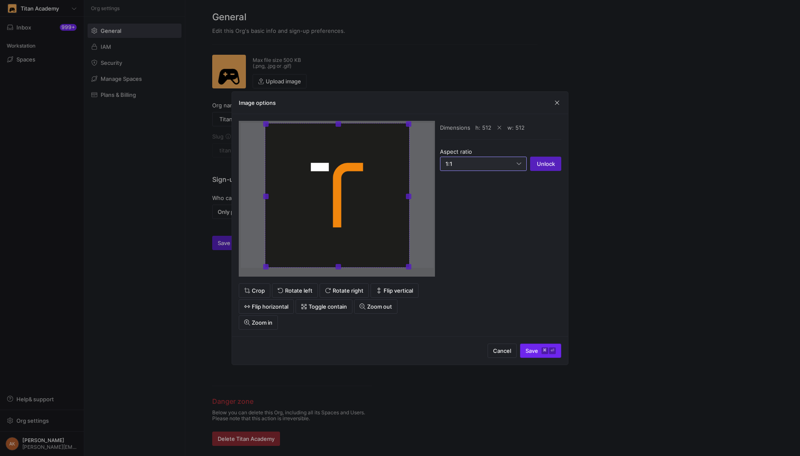
click at [549, 350] on y42-keyboard-shortcut "⌘ ⏎" at bounding box center [549, 351] width 14 height 7
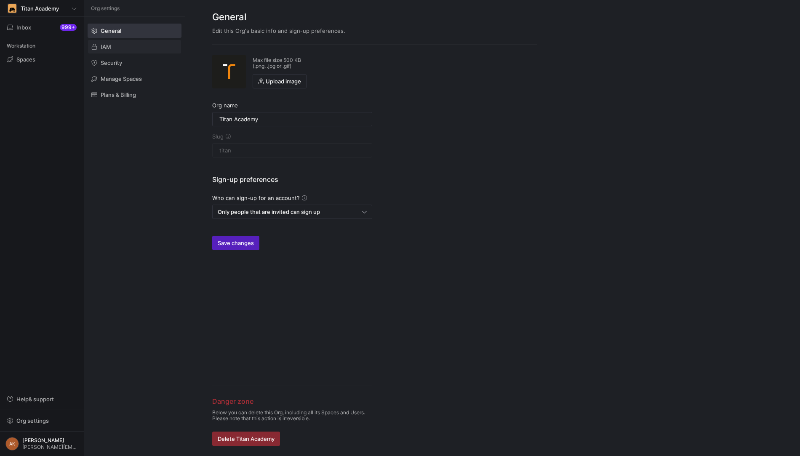
click at [102, 51] on span at bounding box center [134, 46] width 93 height 13
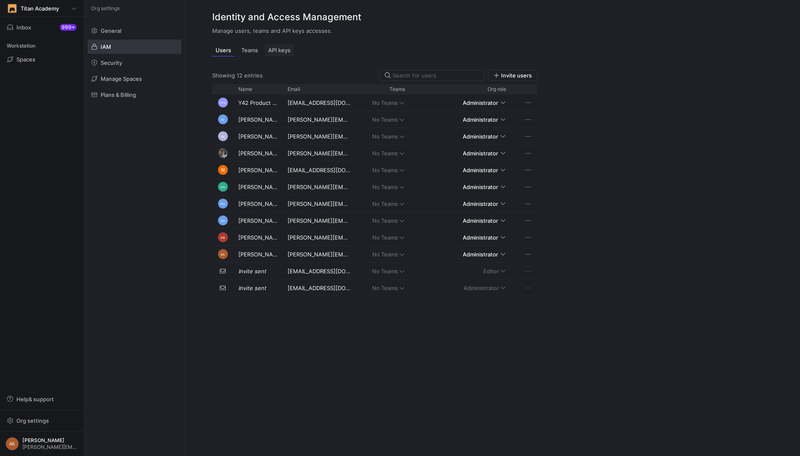
click at [273, 55] on div "API keys" at bounding box center [279, 50] width 29 height 12
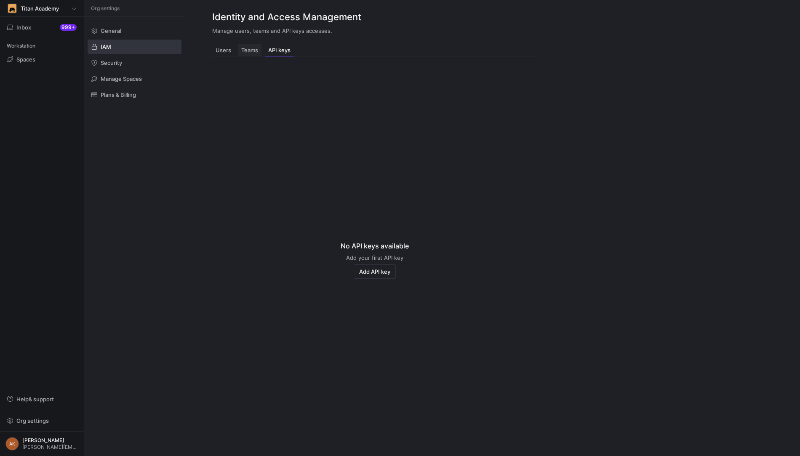
click at [250, 54] on div "Teams" at bounding box center [250, 50] width 24 height 12
click at [224, 52] on span "Users" at bounding box center [224, 50] width 16 height 5
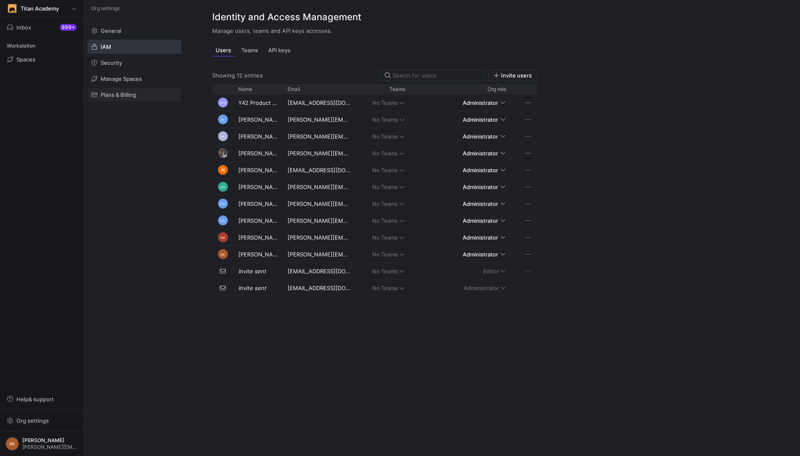
click at [112, 92] on span "Plans & Billing" at bounding box center [118, 94] width 35 height 7
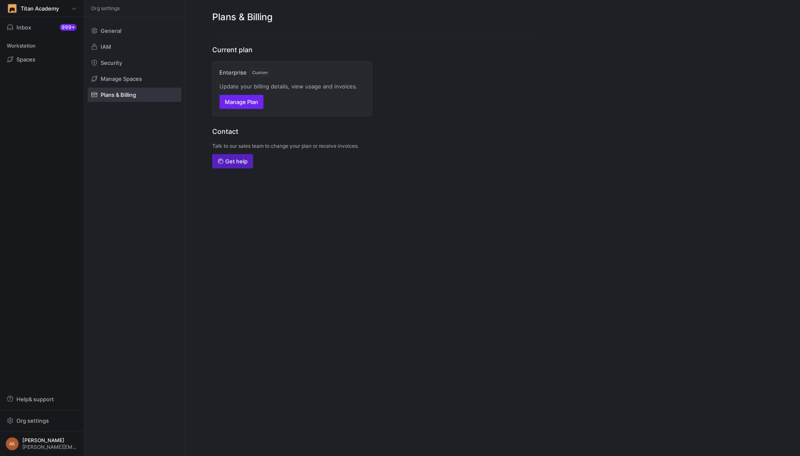
click at [237, 103] on span "Manage Plan" at bounding box center [241, 102] width 33 height 7
click at [130, 64] on span at bounding box center [134, 62] width 93 height 13
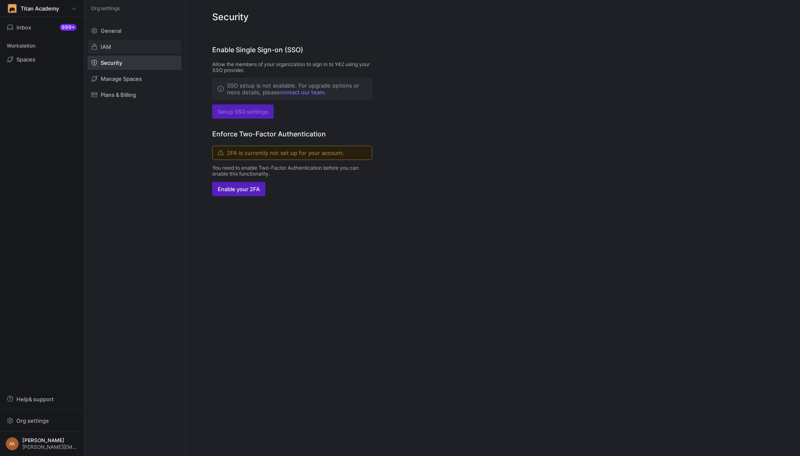
click at [131, 51] on span at bounding box center [134, 46] width 93 height 13
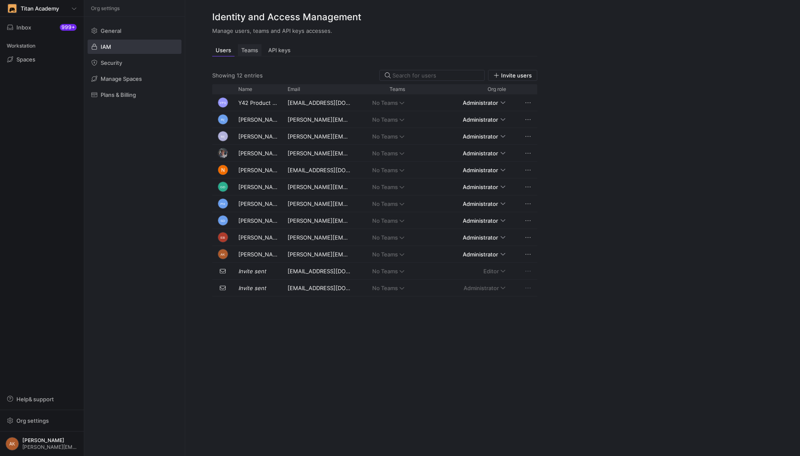
click at [255, 45] on div "Teams" at bounding box center [250, 50] width 24 height 12
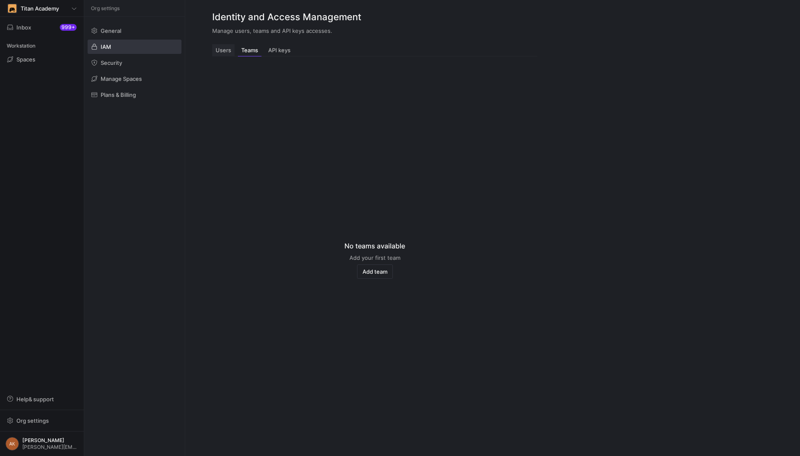
click at [224, 51] on span "Users" at bounding box center [224, 50] width 16 height 5
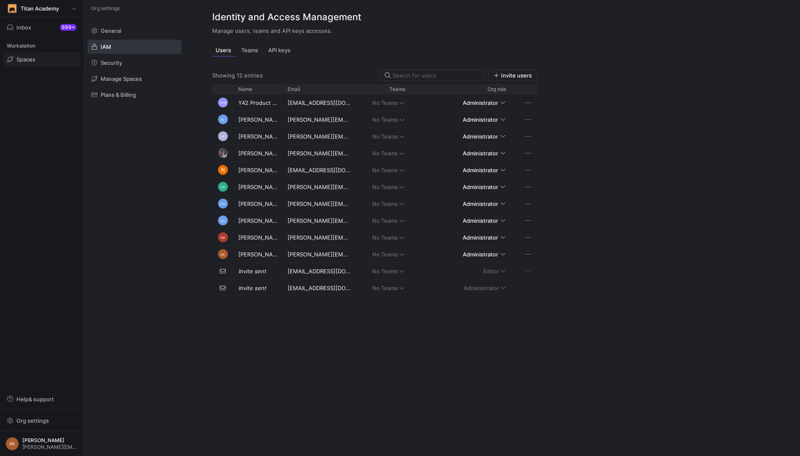
click at [45, 57] on span at bounding box center [42, 59] width 76 height 13
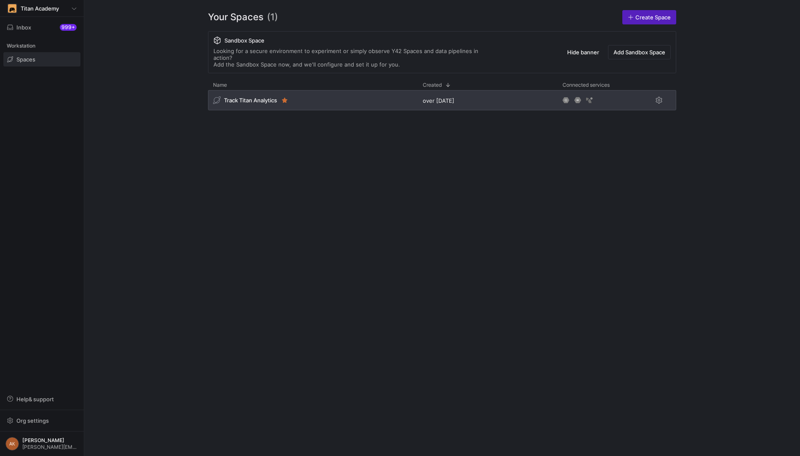
click at [235, 97] on span "Track Titan Analytics" at bounding box center [250, 100] width 53 height 7
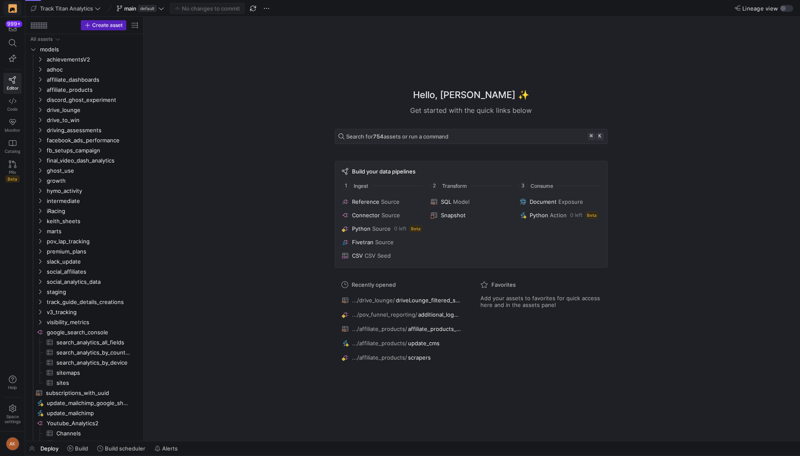
click at [16, 9] on y42-org-icon at bounding box center [13, 8] width 10 height 10
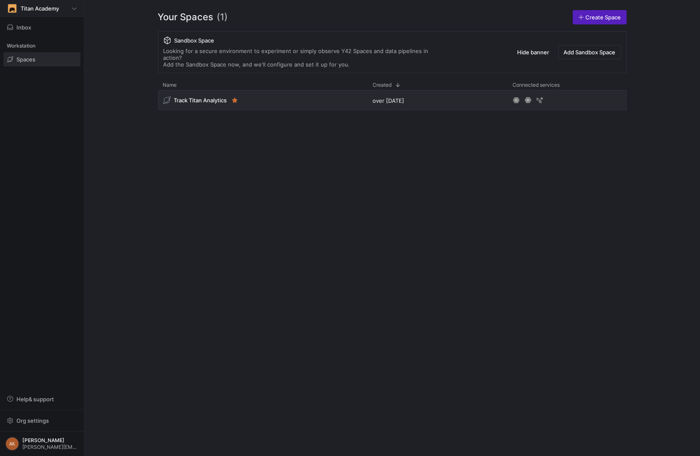
click at [51, 9] on span "Titan Academy" at bounding box center [40, 8] width 38 height 7
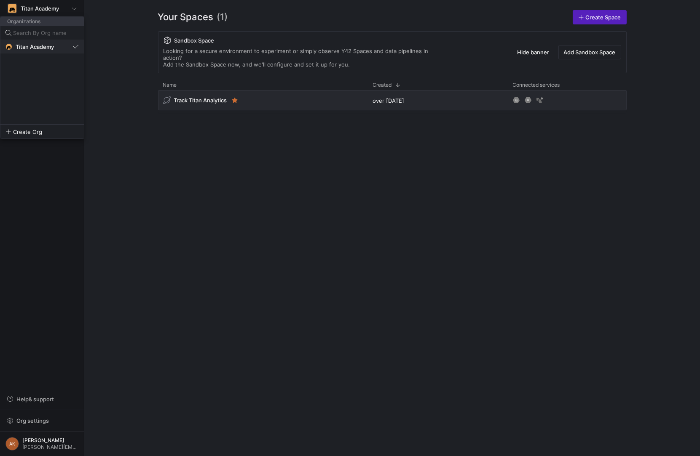
click at [41, 46] on span "Titan Academy" at bounding box center [35, 46] width 38 height 7
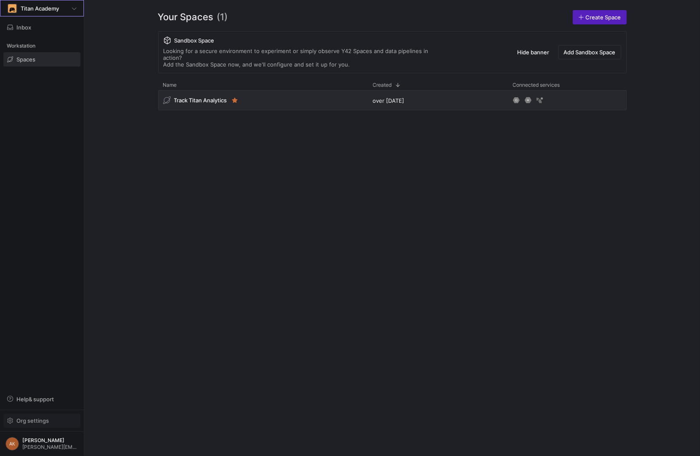
click at [29, 420] on span "Org settings" at bounding box center [32, 420] width 32 height 7
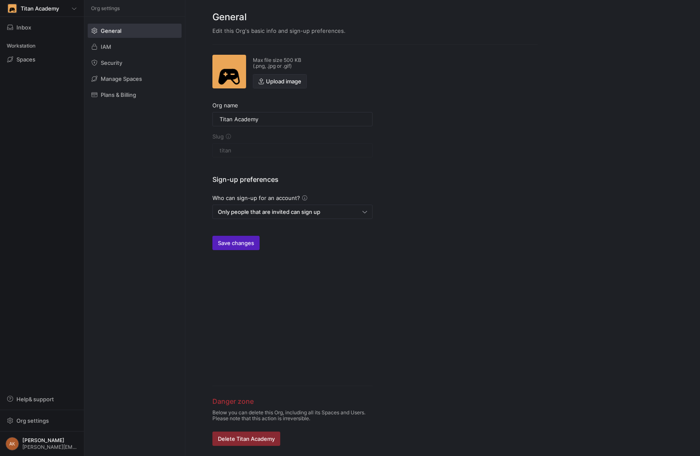
click at [281, 75] on span "button" at bounding box center [279, 81] width 53 height 13
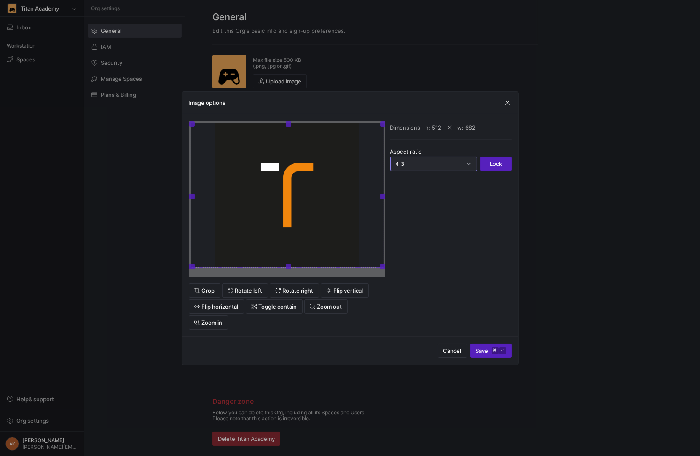
click at [412, 165] on div "4:3" at bounding box center [431, 164] width 71 height 7
click at [409, 181] on span "1:1" at bounding box center [433, 178] width 79 height 7
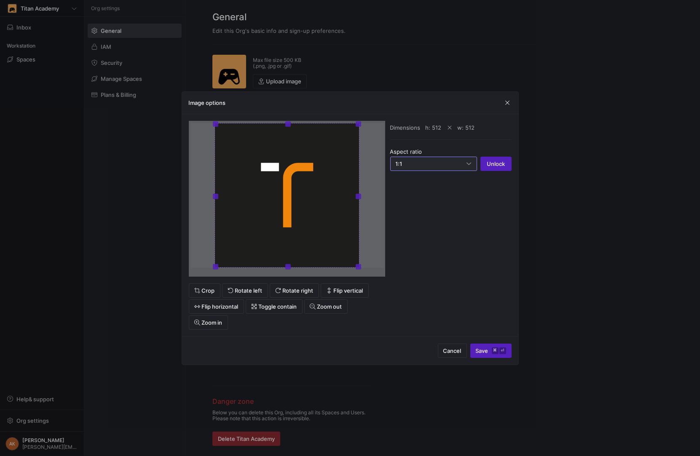
click at [298, 227] on div at bounding box center [286, 195] width 145 height 145
click at [487, 347] on span "submit" at bounding box center [491, 350] width 40 height 13
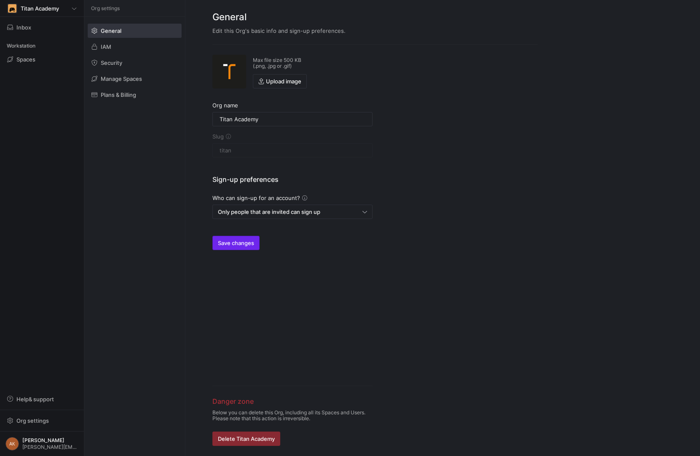
click at [230, 243] on span "Save changes" at bounding box center [236, 243] width 36 height 7
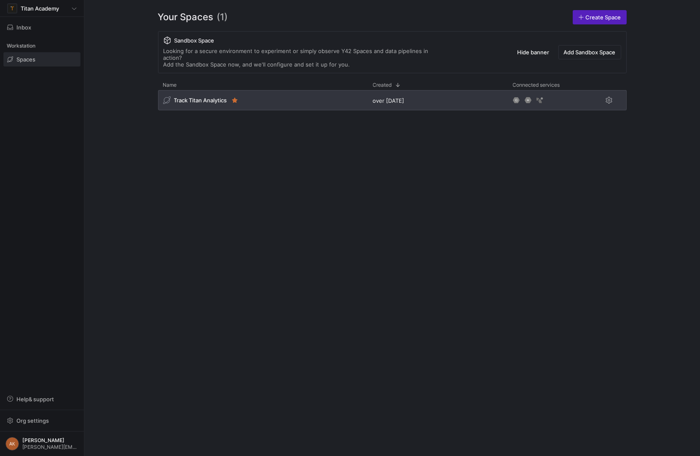
click at [211, 90] on div "Track Titan Analytics" at bounding box center [263, 100] width 210 height 20
